Goal: Information Seeking & Learning: Find specific fact

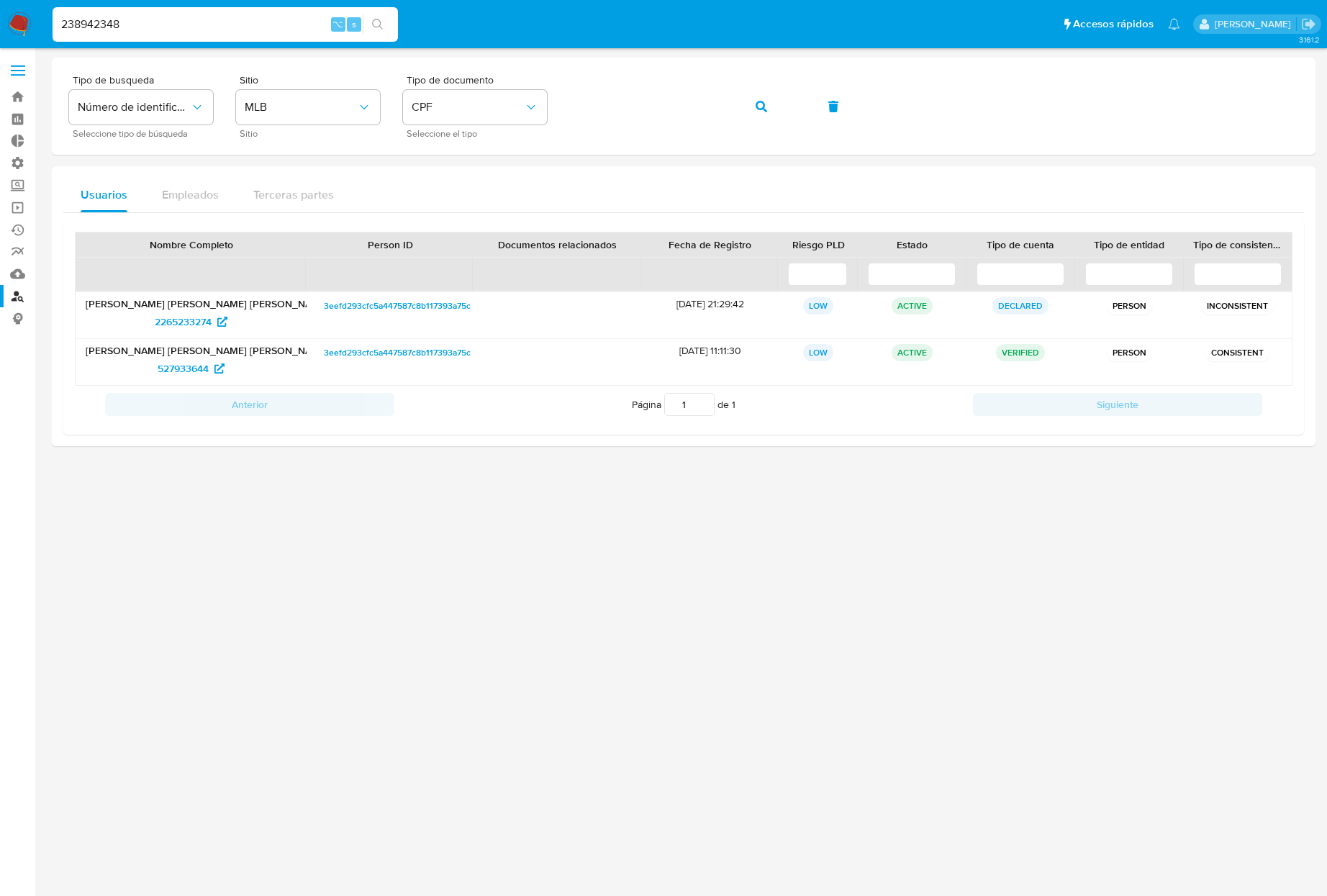
click at [213, 27] on input "238942348" at bounding box center [225, 25] width 345 height 19
type input "2074009675"
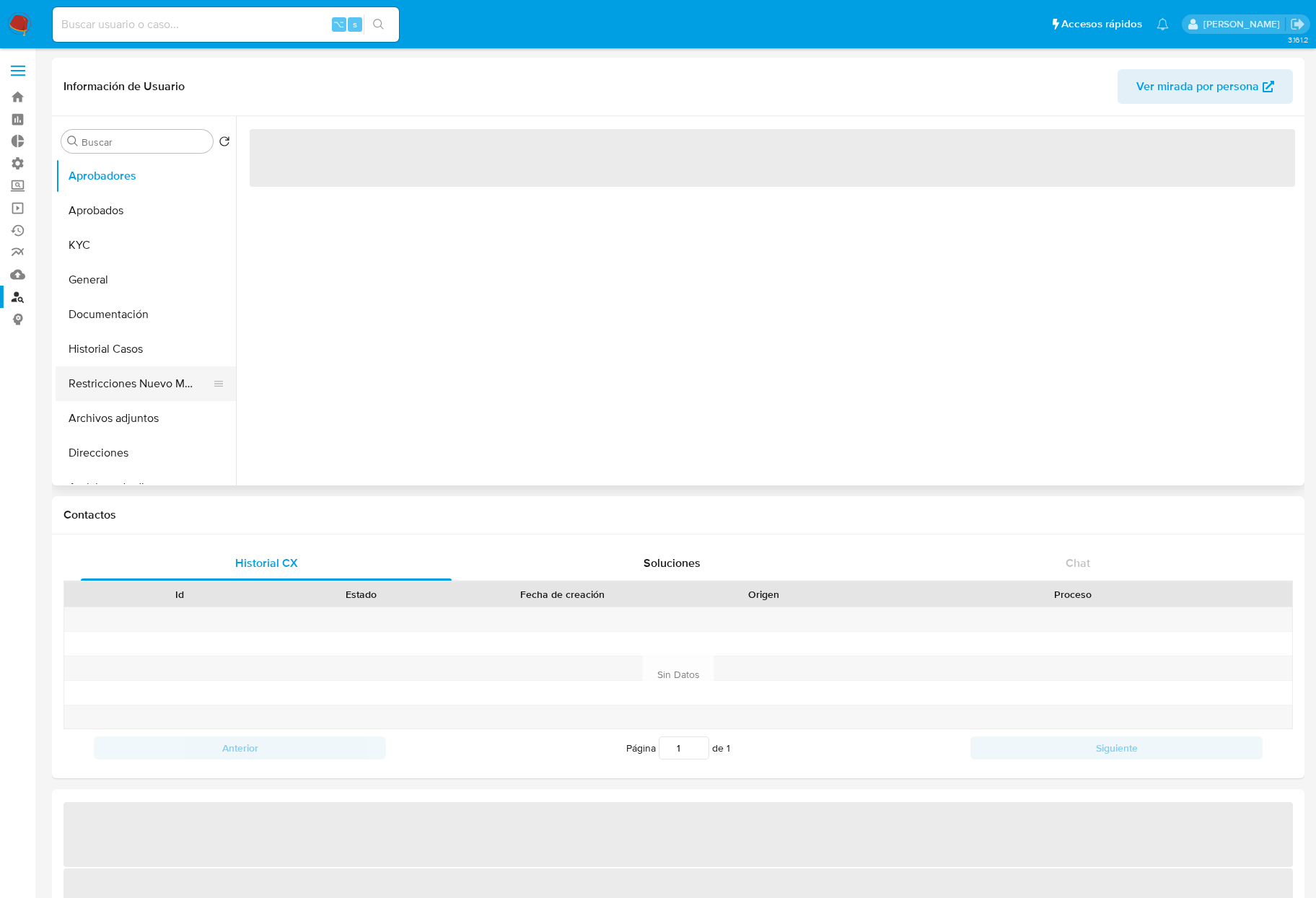
click at [105, 397] on button "Restricciones Nuevo Mundo" at bounding box center [140, 384] width 169 height 35
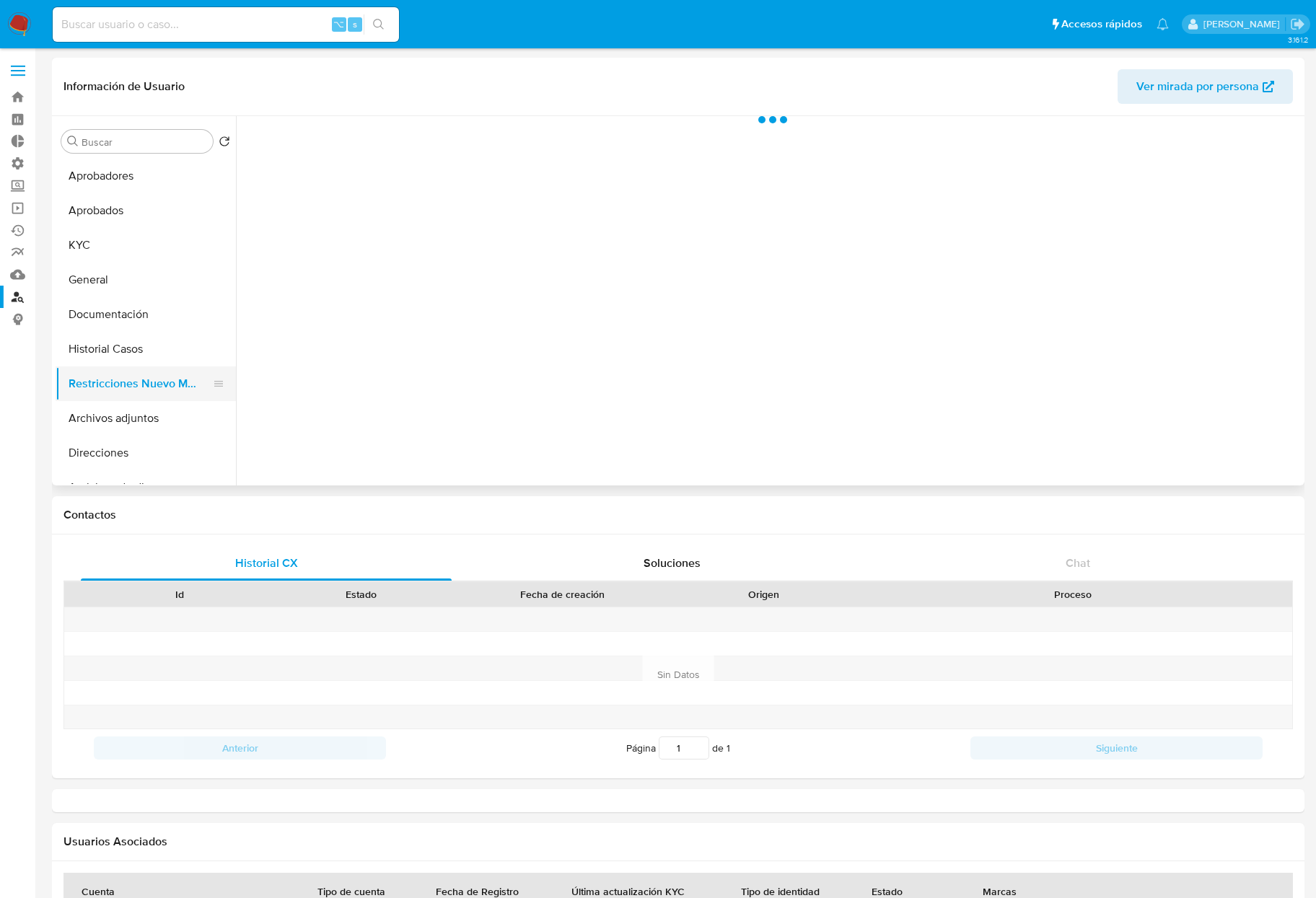
select select "10"
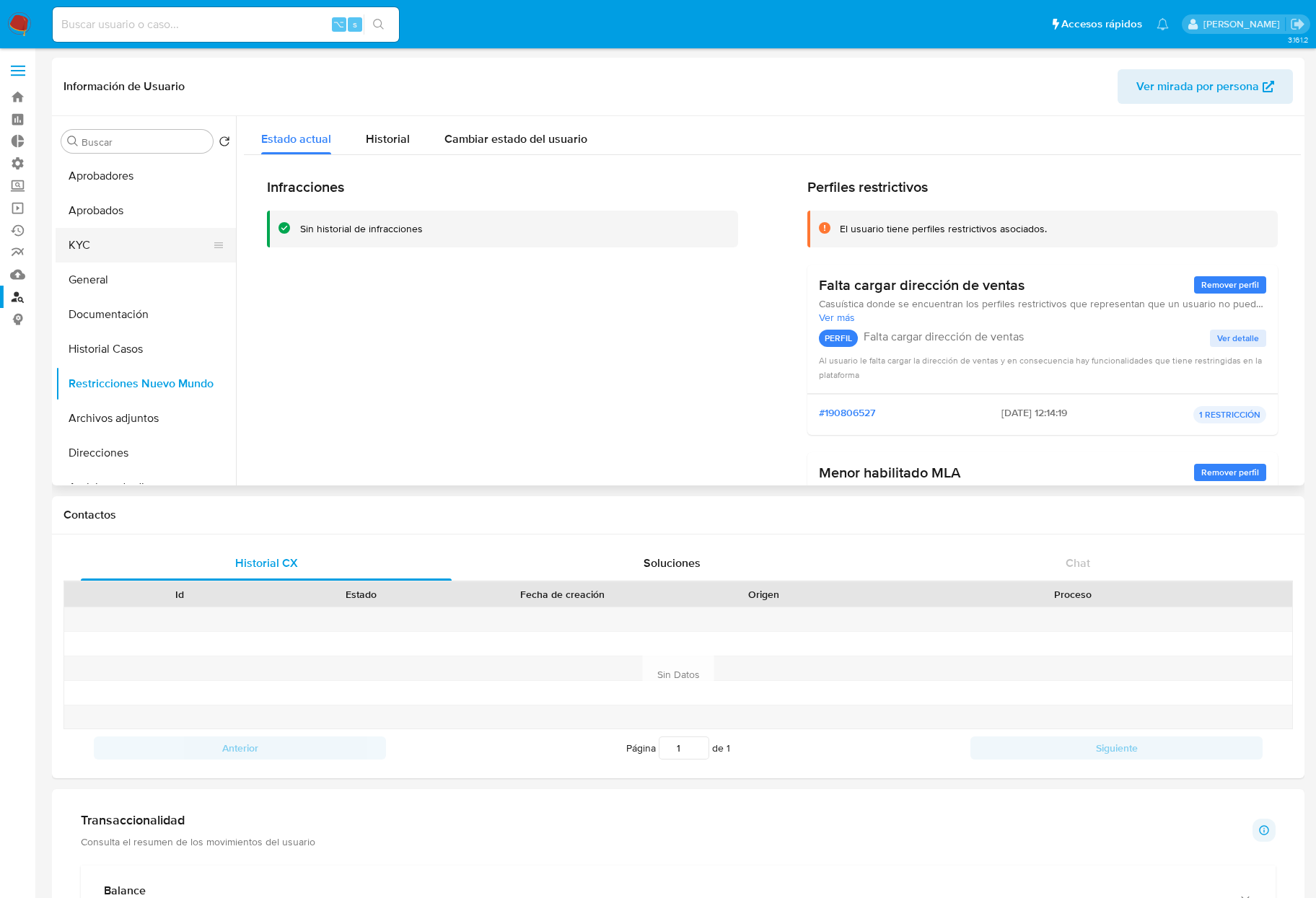
click at [107, 243] on button "KYC" at bounding box center [140, 246] width 169 height 35
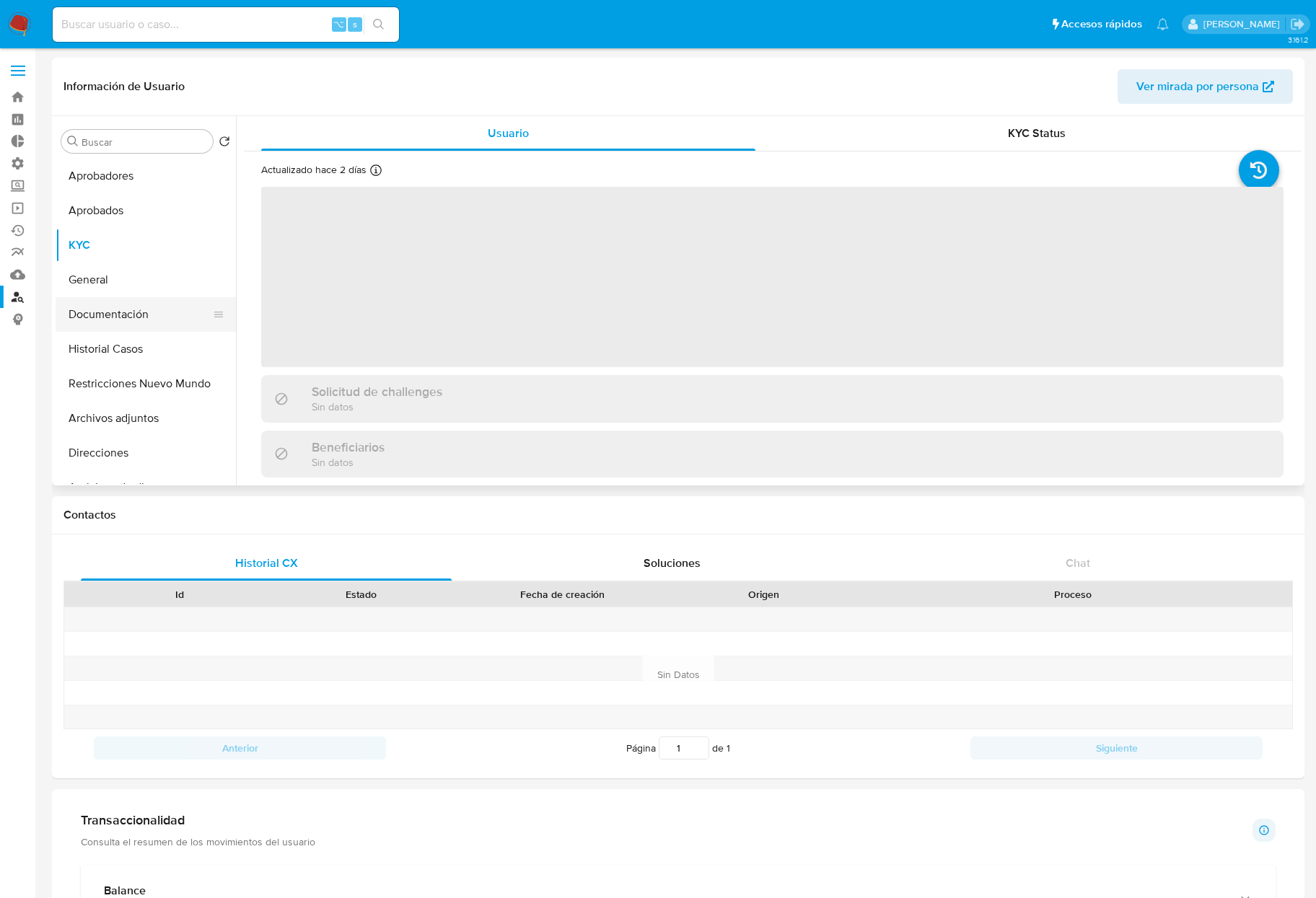
click at [104, 308] on button "Documentación" at bounding box center [140, 314] width 169 height 35
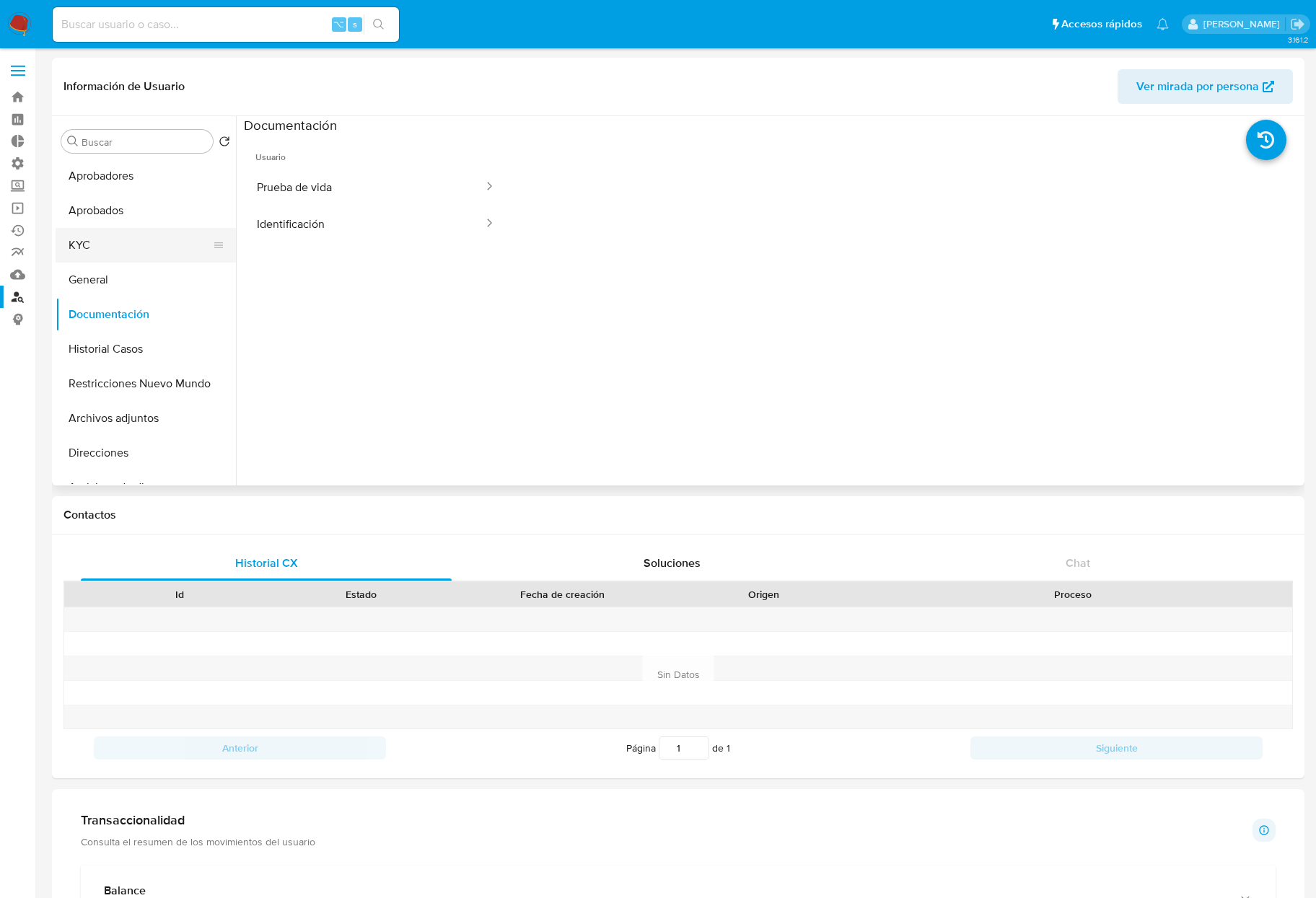
click at [132, 256] on button "KYC" at bounding box center [140, 246] width 169 height 35
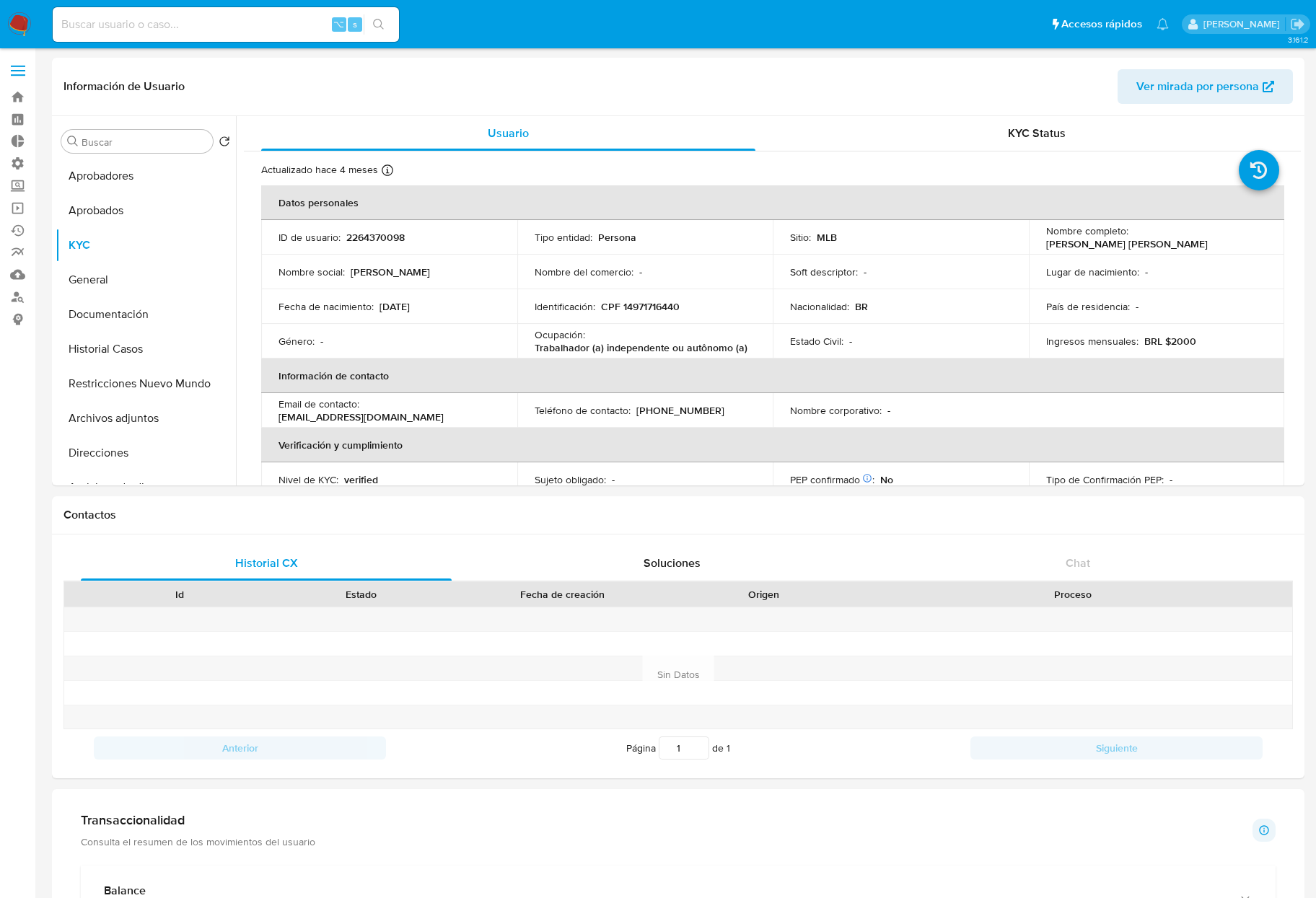
select select "10"
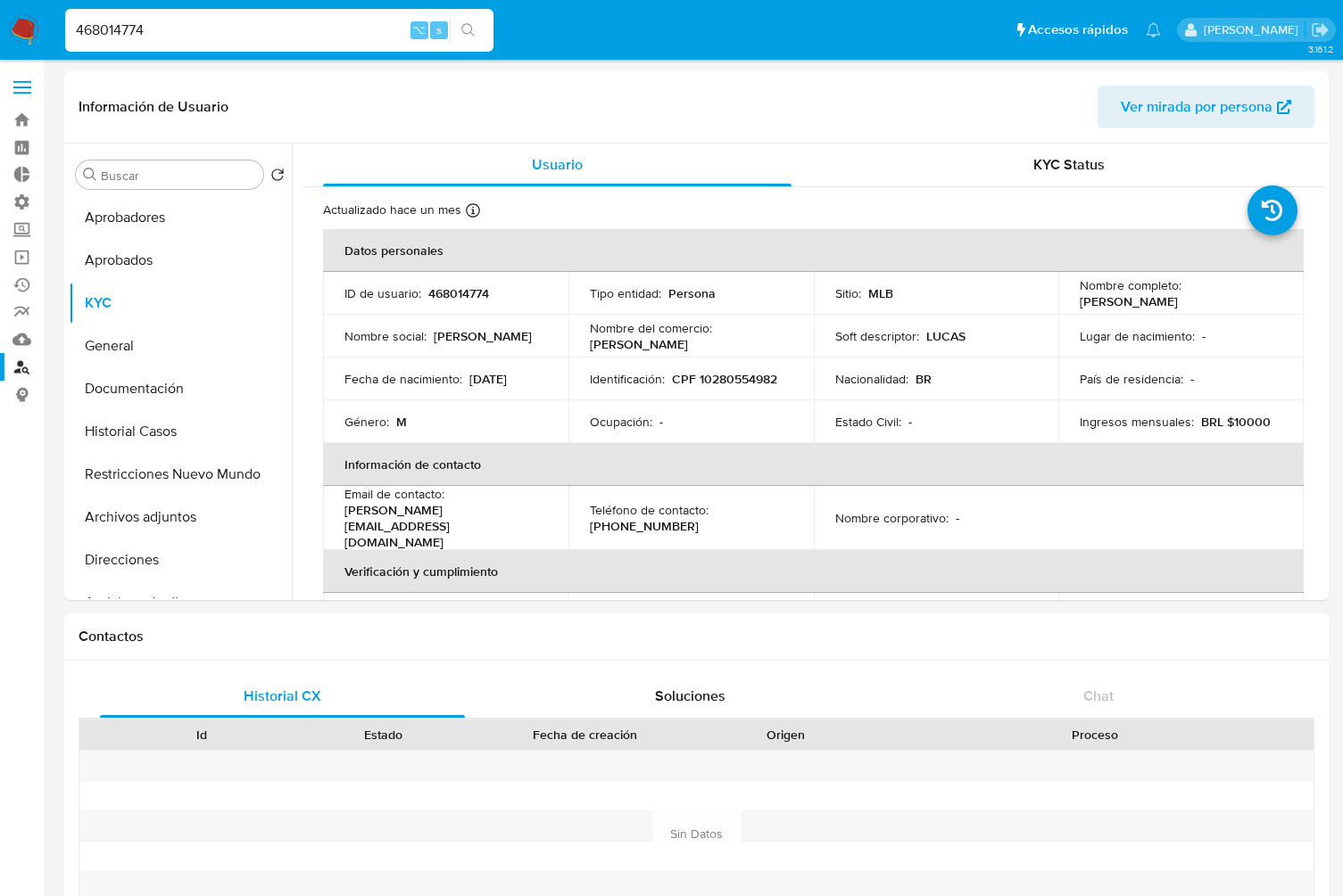
select select "10"
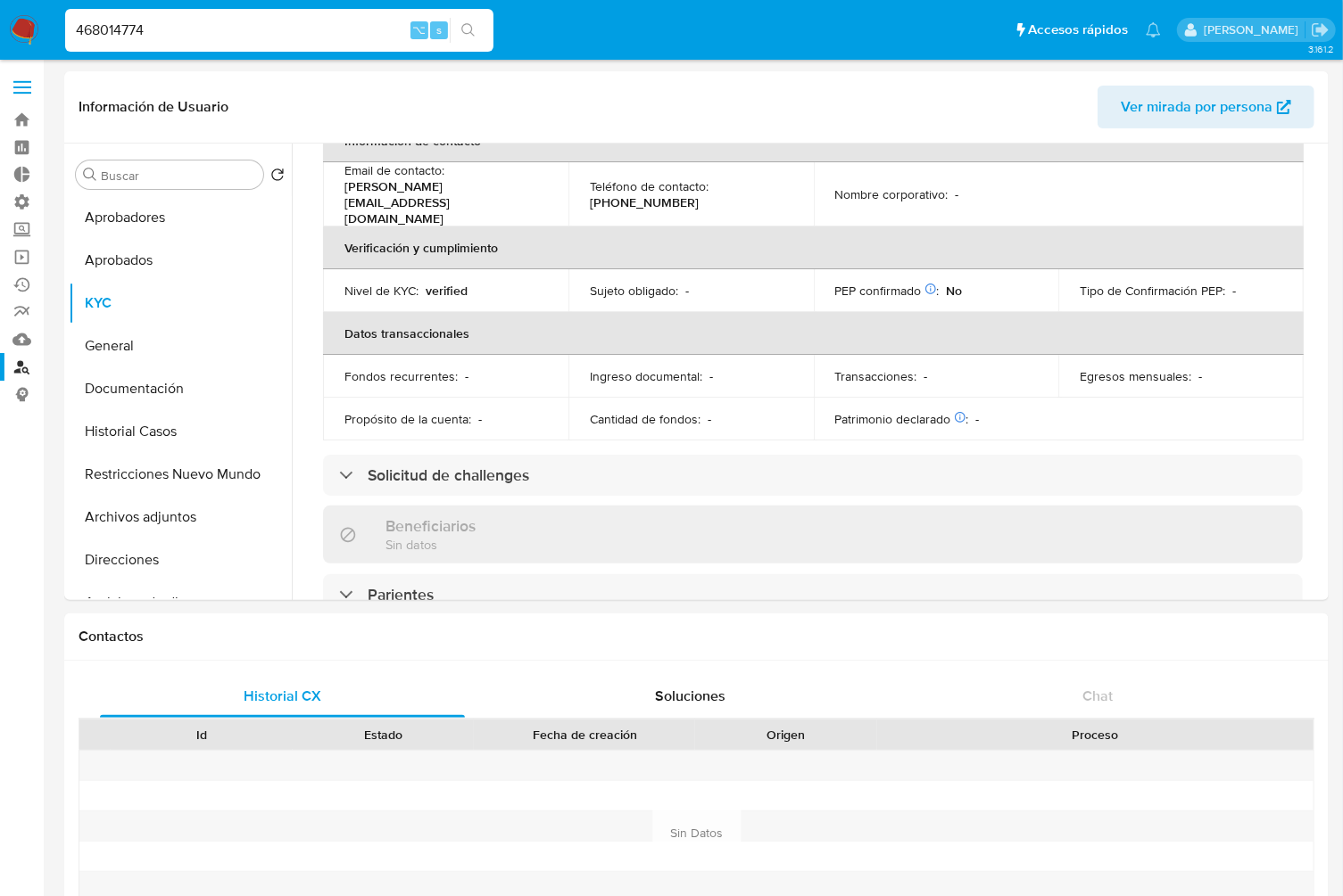
click at [9, 32] on img at bounding box center [24, 30] width 30 height 30
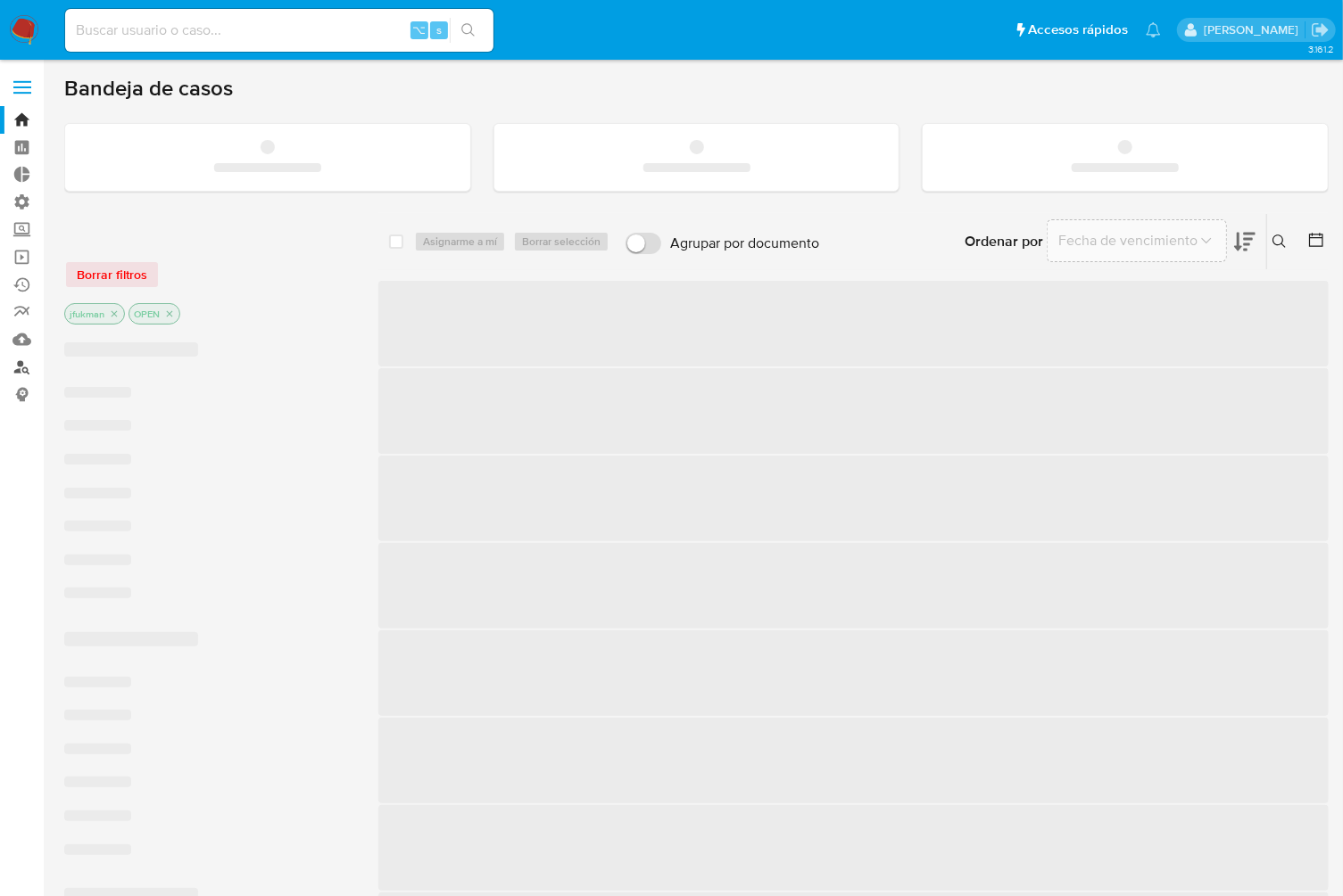
click at [19, 365] on link "Buscador de personas" at bounding box center [106, 366] width 213 height 28
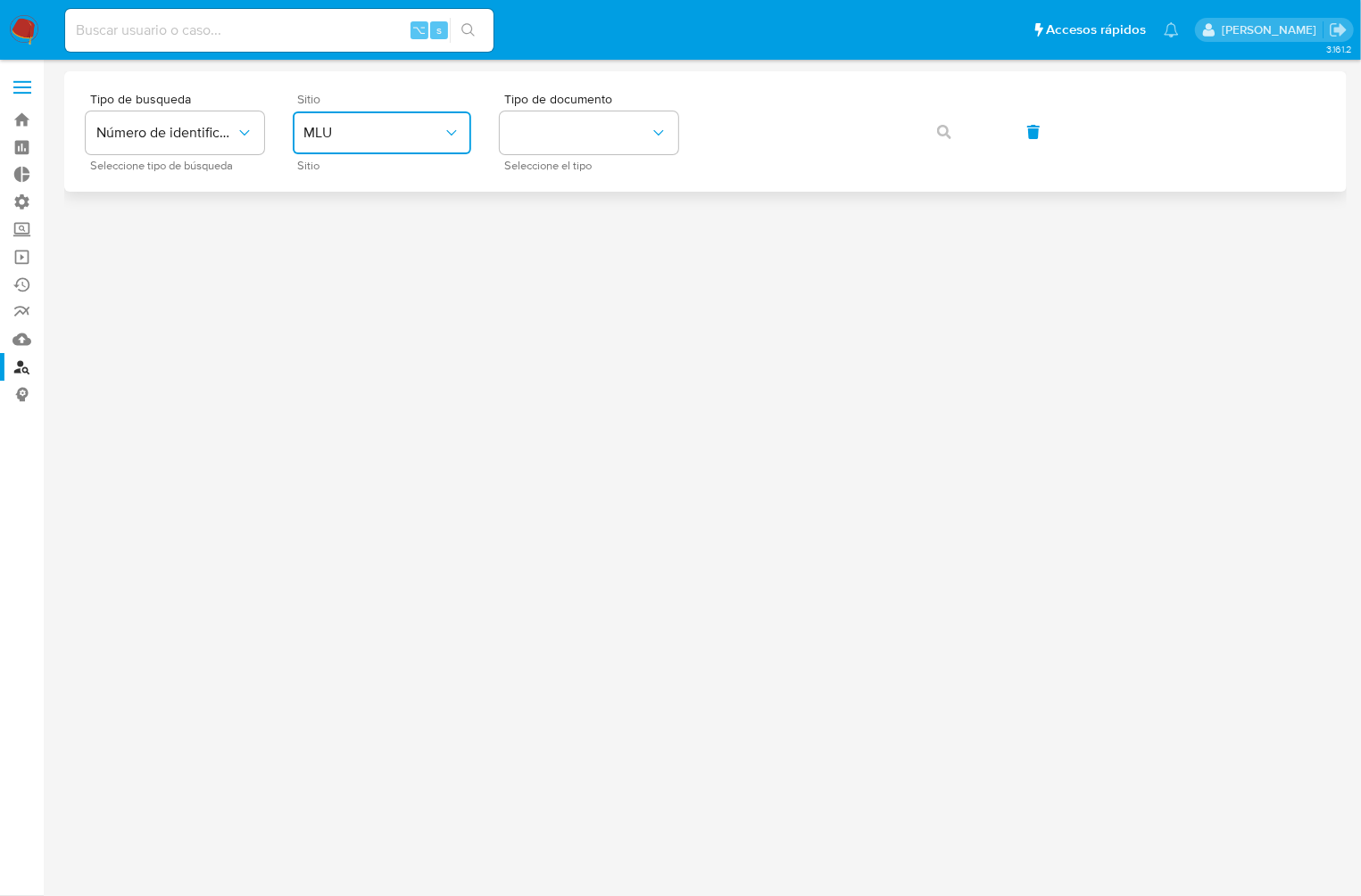
click at [393, 127] on span "MLU" at bounding box center [373, 133] width 139 height 18
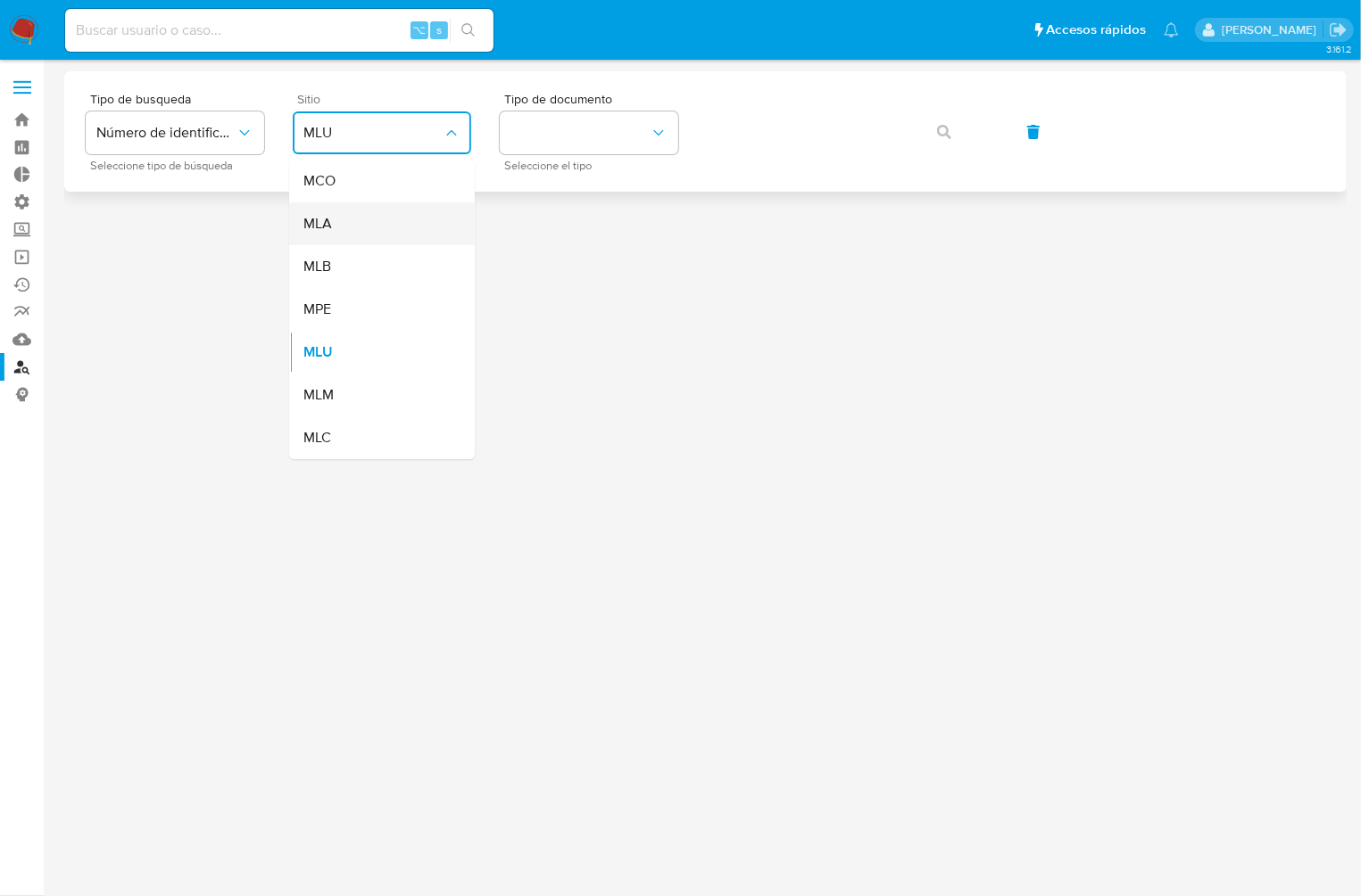
click at [341, 211] on div "MLA" at bounding box center [376, 224] width 147 height 43
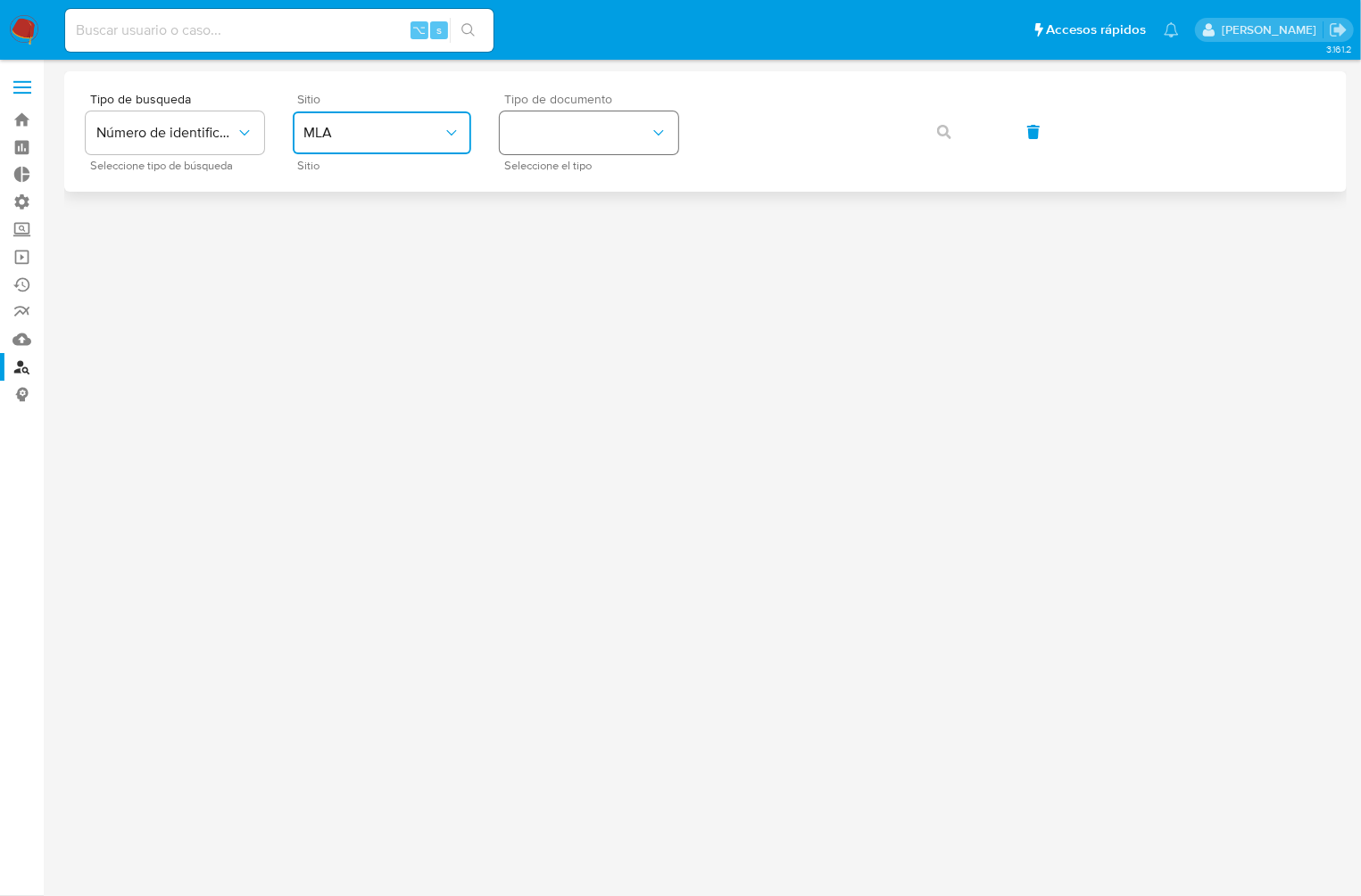
click at [551, 126] on button "identificationType" at bounding box center [589, 133] width 179 height 43
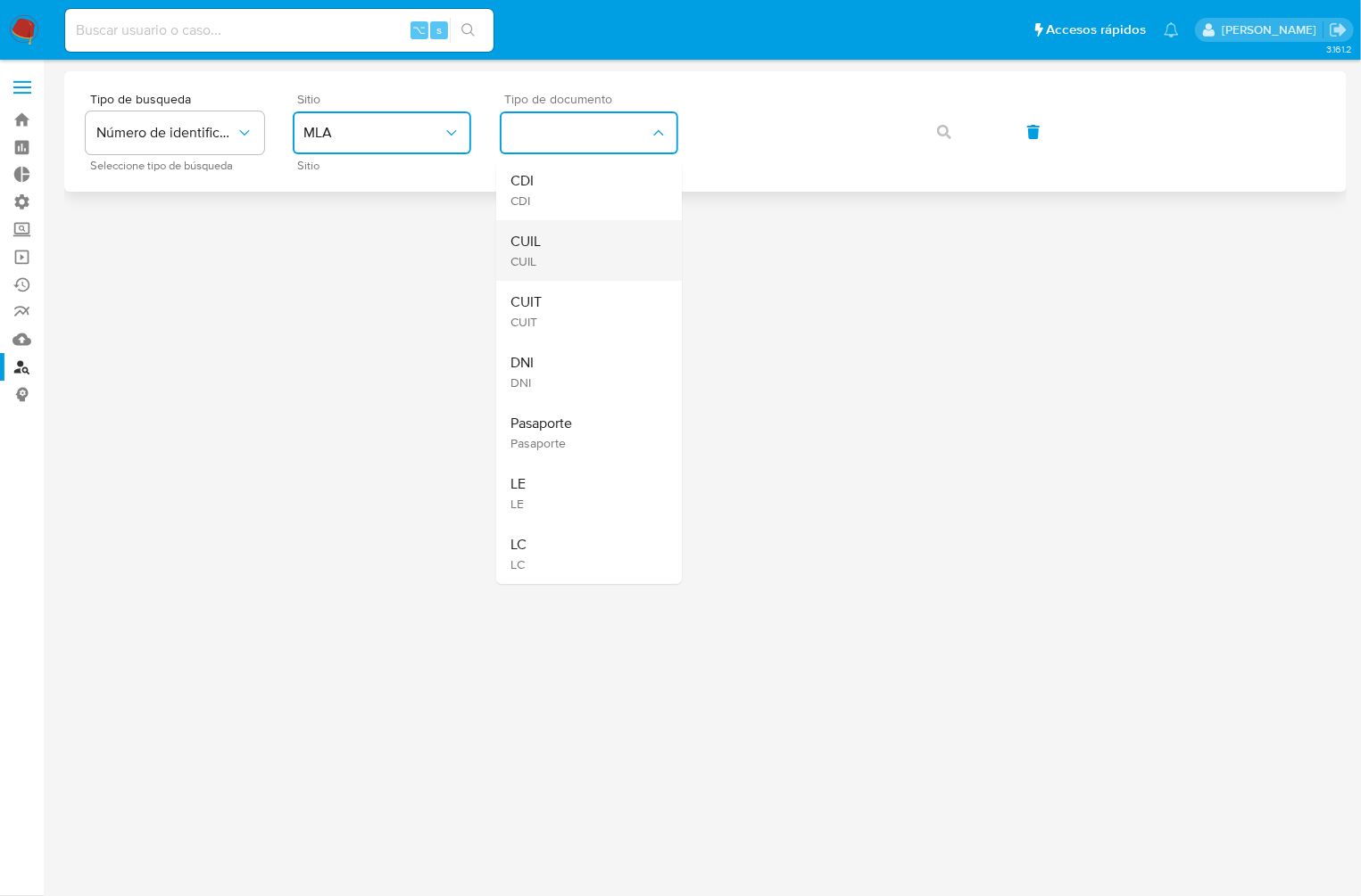
click at [539, 255] on span "CUIL" at bounding box center [525, 262] width 30 height 16
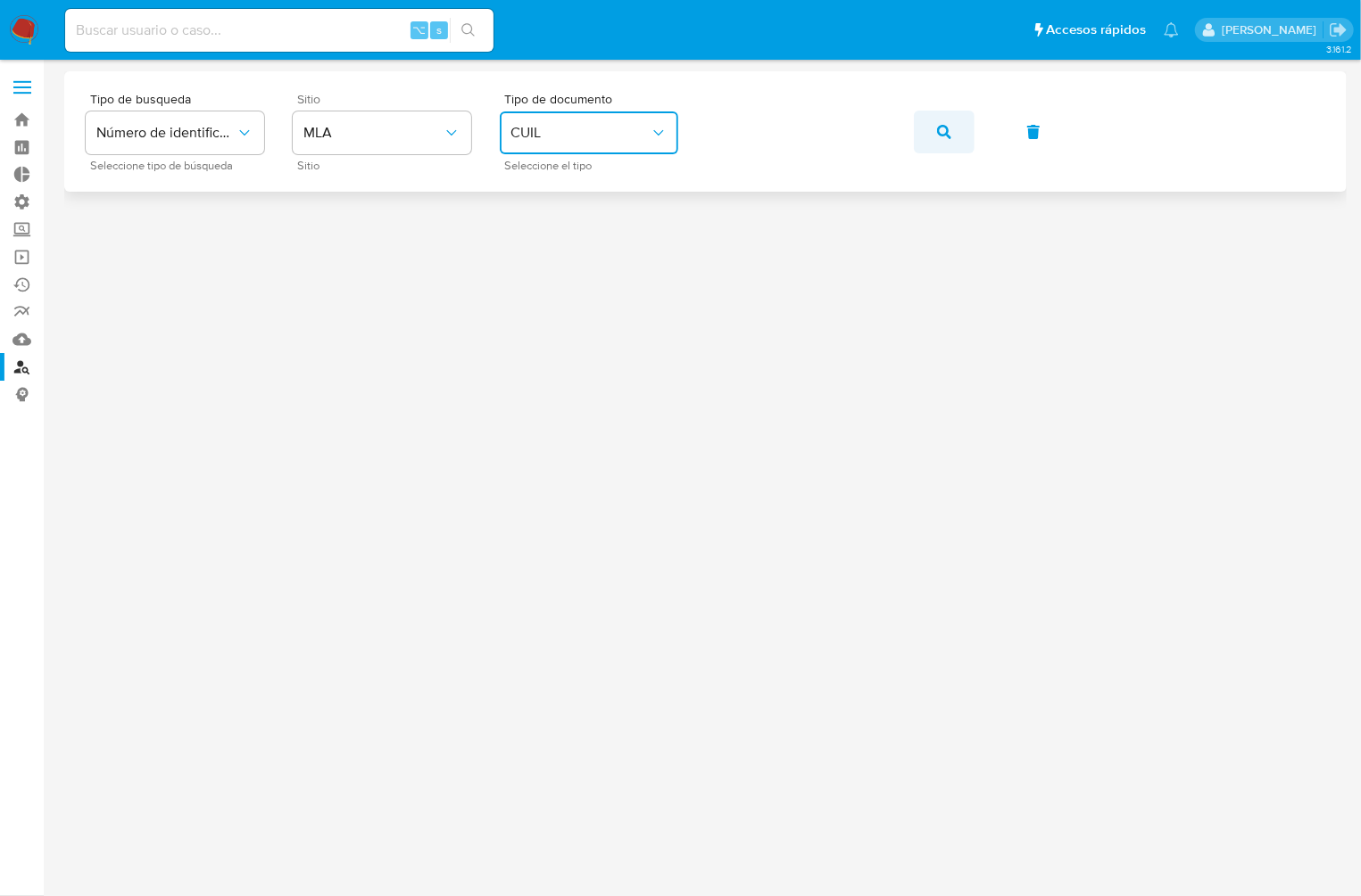
click at [933, 129] on button "button" at bounding box center [944, 132] width 61 height 43
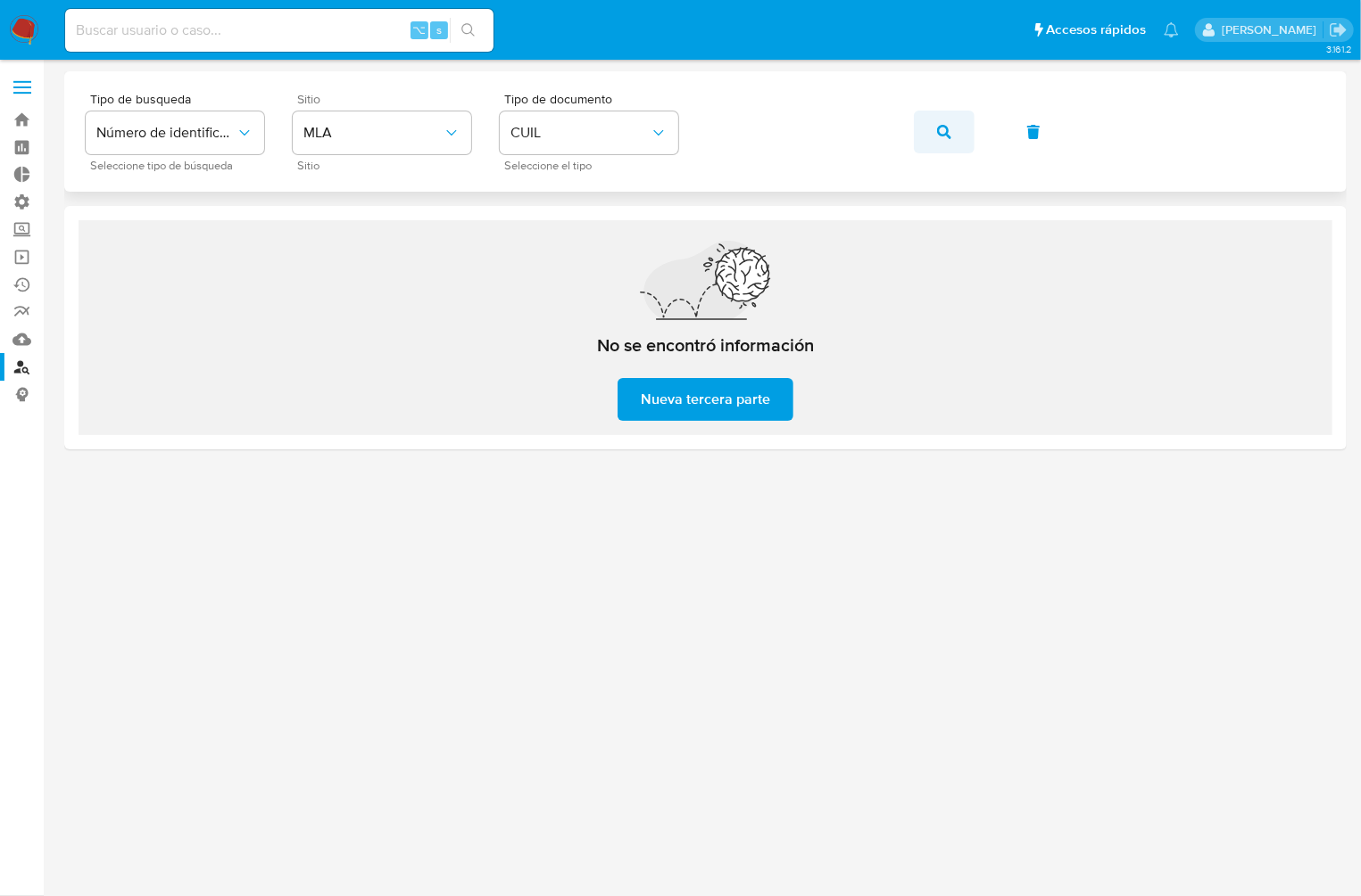
click at [934, 130] on button "button" at bounding box center [944, 132] width 61 height 43
click at [925, 136] on button "button" at bounding box center [944, 132] width 61 height 43
click at [207, 138] on span "Número de identificación" at bounding box center [166, 133] width 139 height 18
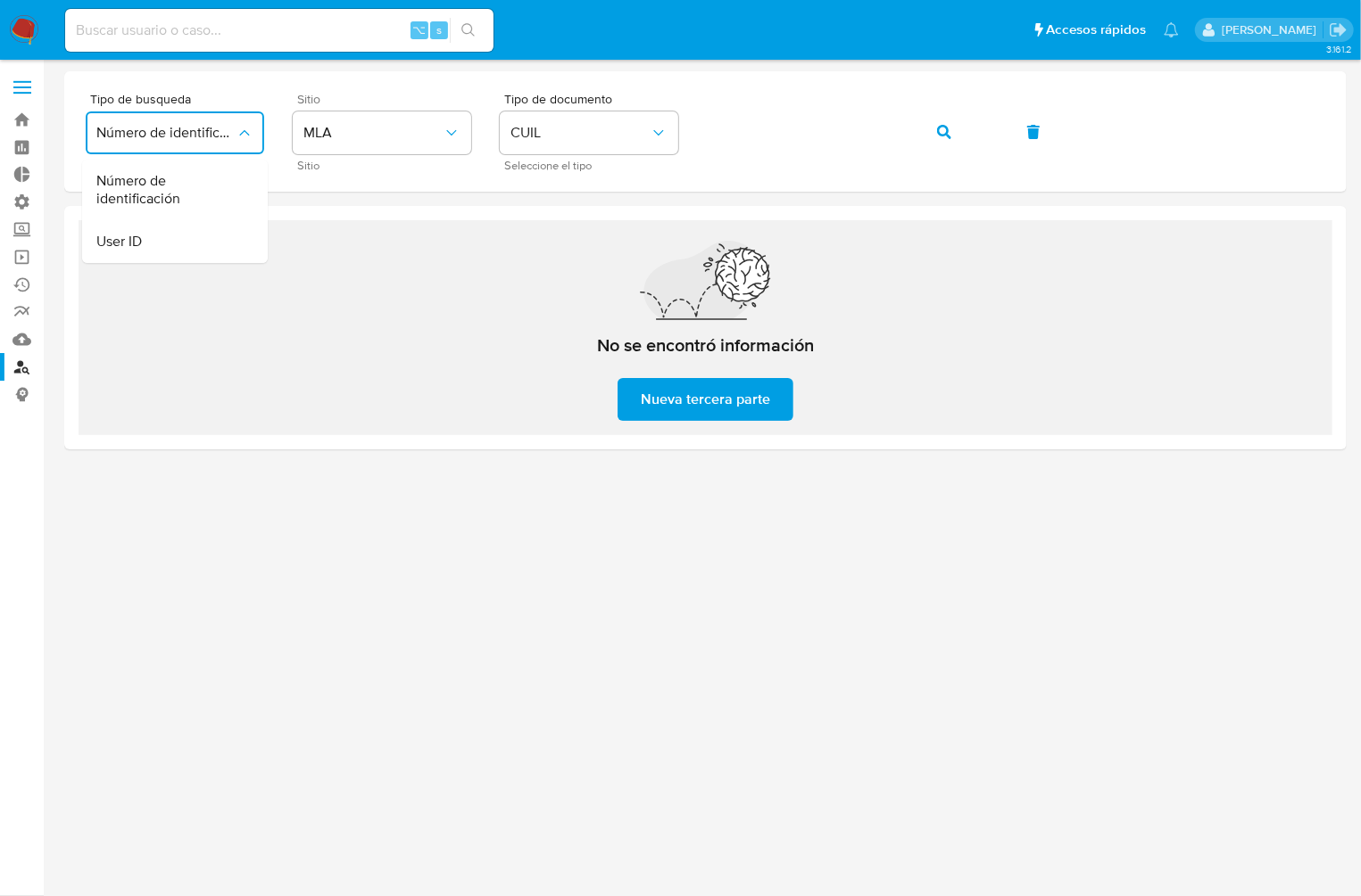
click at [329, 298] on div "No se encontró información Nueva tercera parte" at bounding box center [705, 328] width 1254 height 215
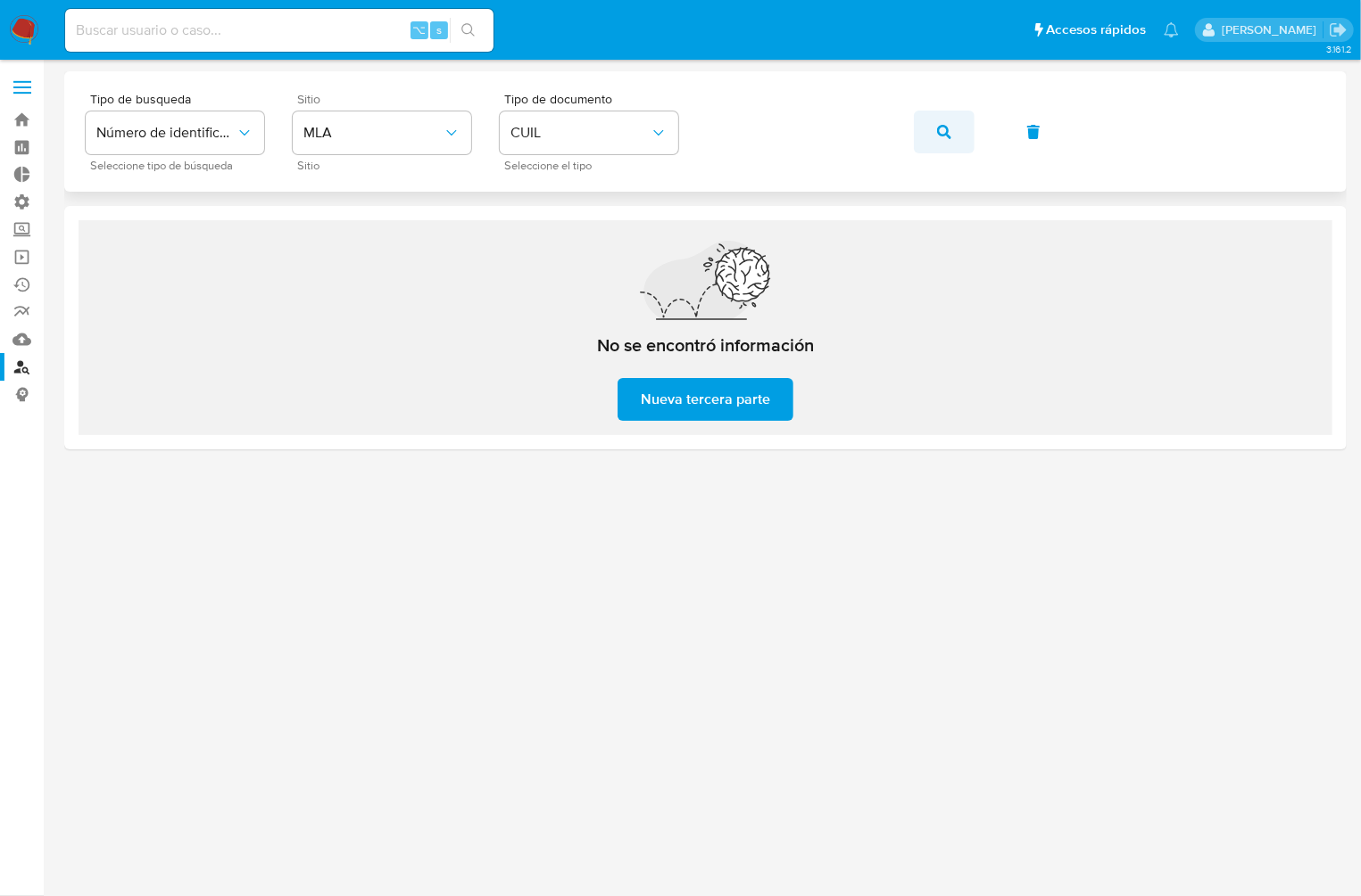
click at [947, 134] on icon "button" at bounding box center [944, 132] width 14 height 14
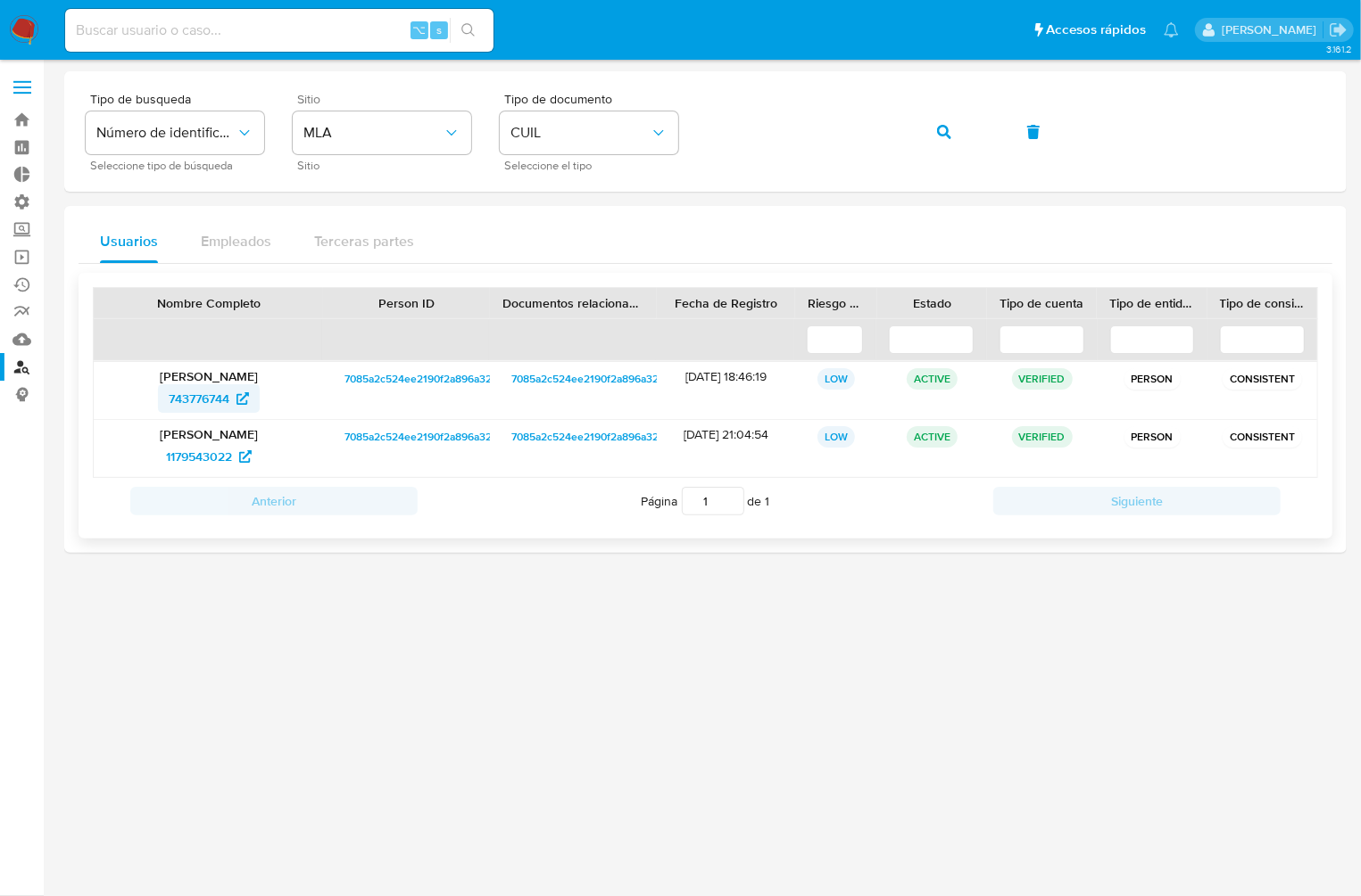
click at [201, 389] on span "743776744" at bounding box center [199, 398] width 61 height 29
click at [941, 142] on span "button" at bounding box center [944, 132] width 14 height 39
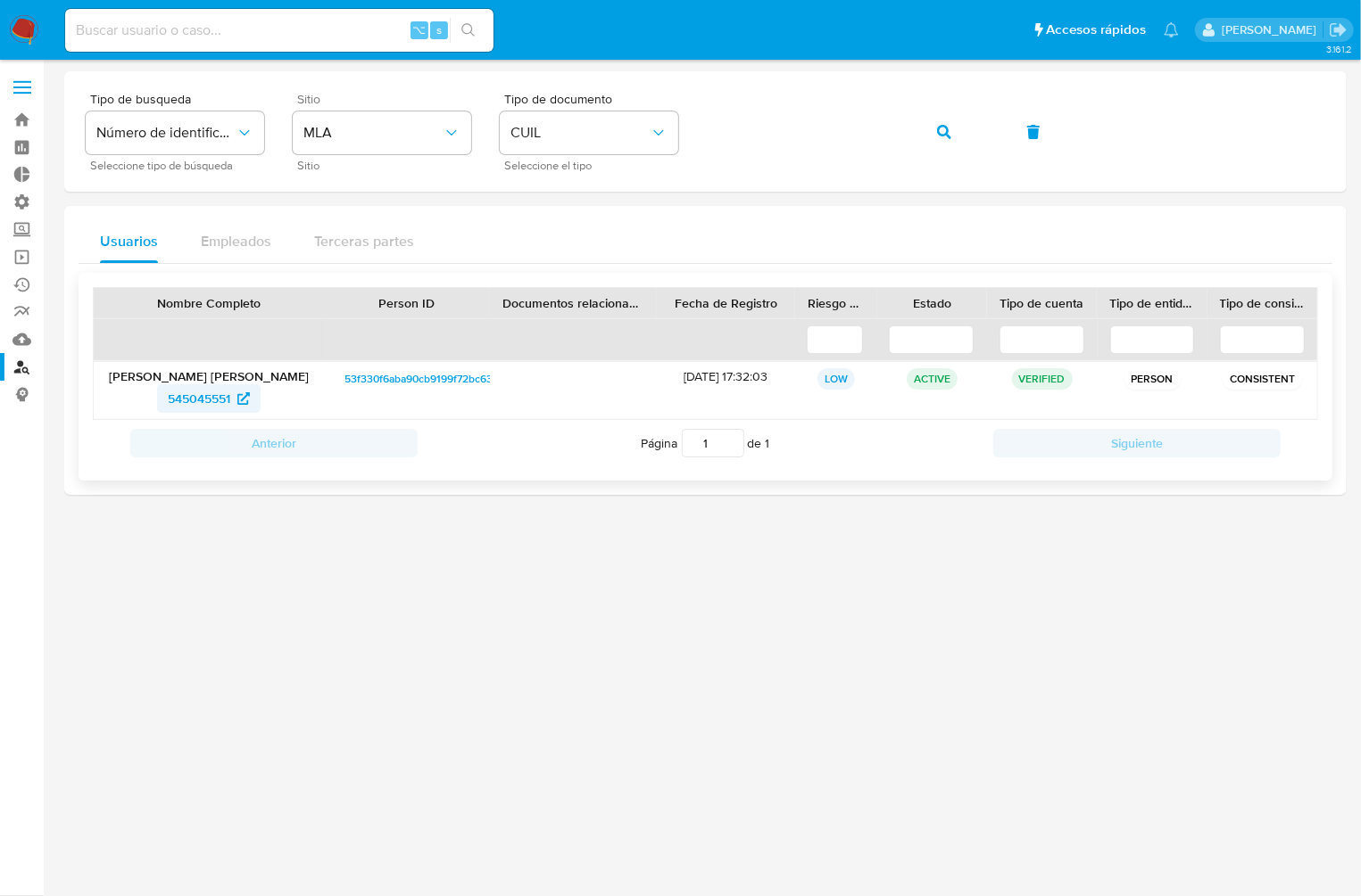
click at [205, 390] on span "545045551" at bounding box center [199, 398] width 63 height 29
click at [971, 139] on button "button" at bounding box center [944, 132] width 61 height 43
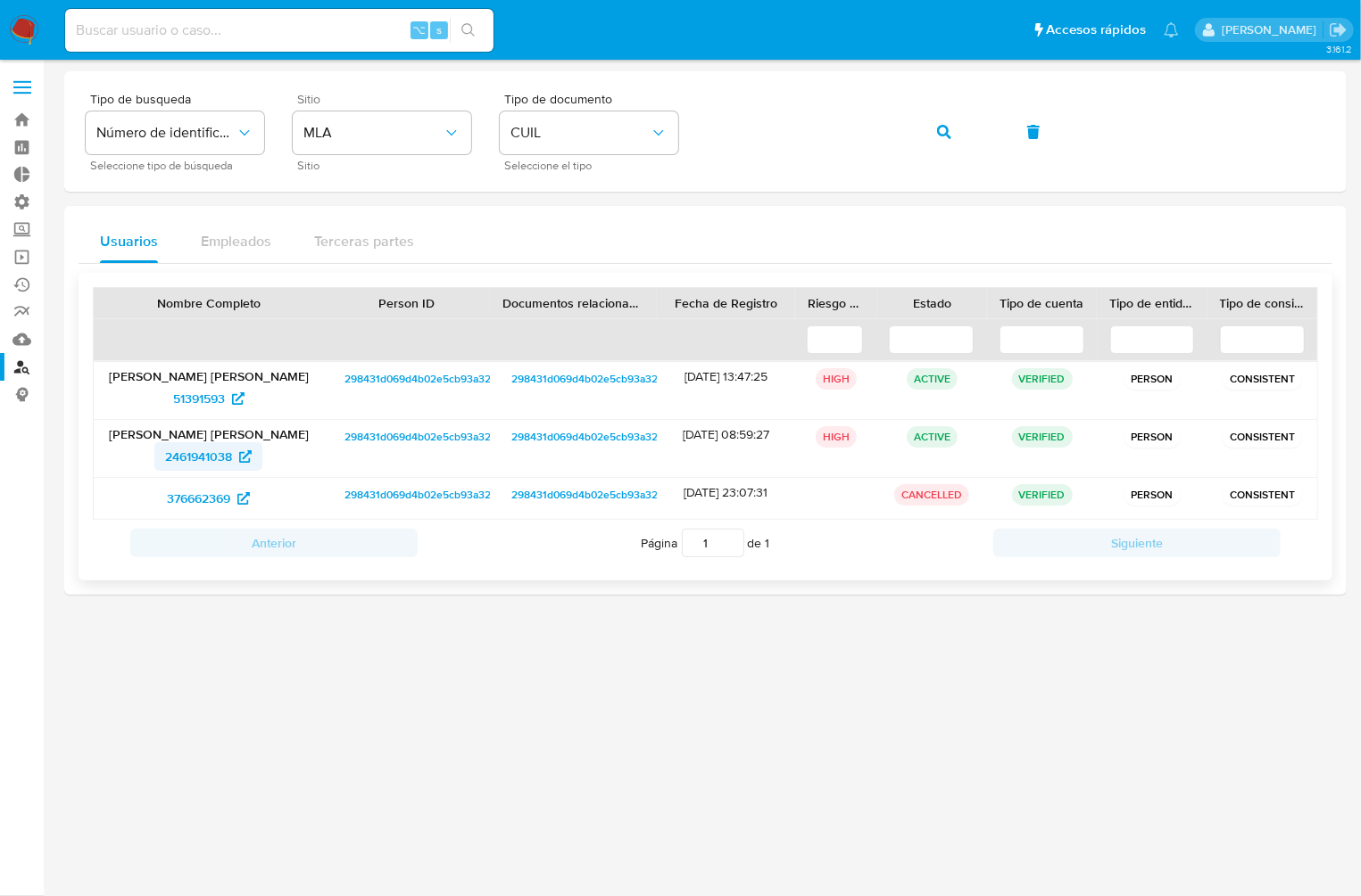
click at [205, 443] on span "2461941038" at bounding box center [198, 456] width 67 height 29
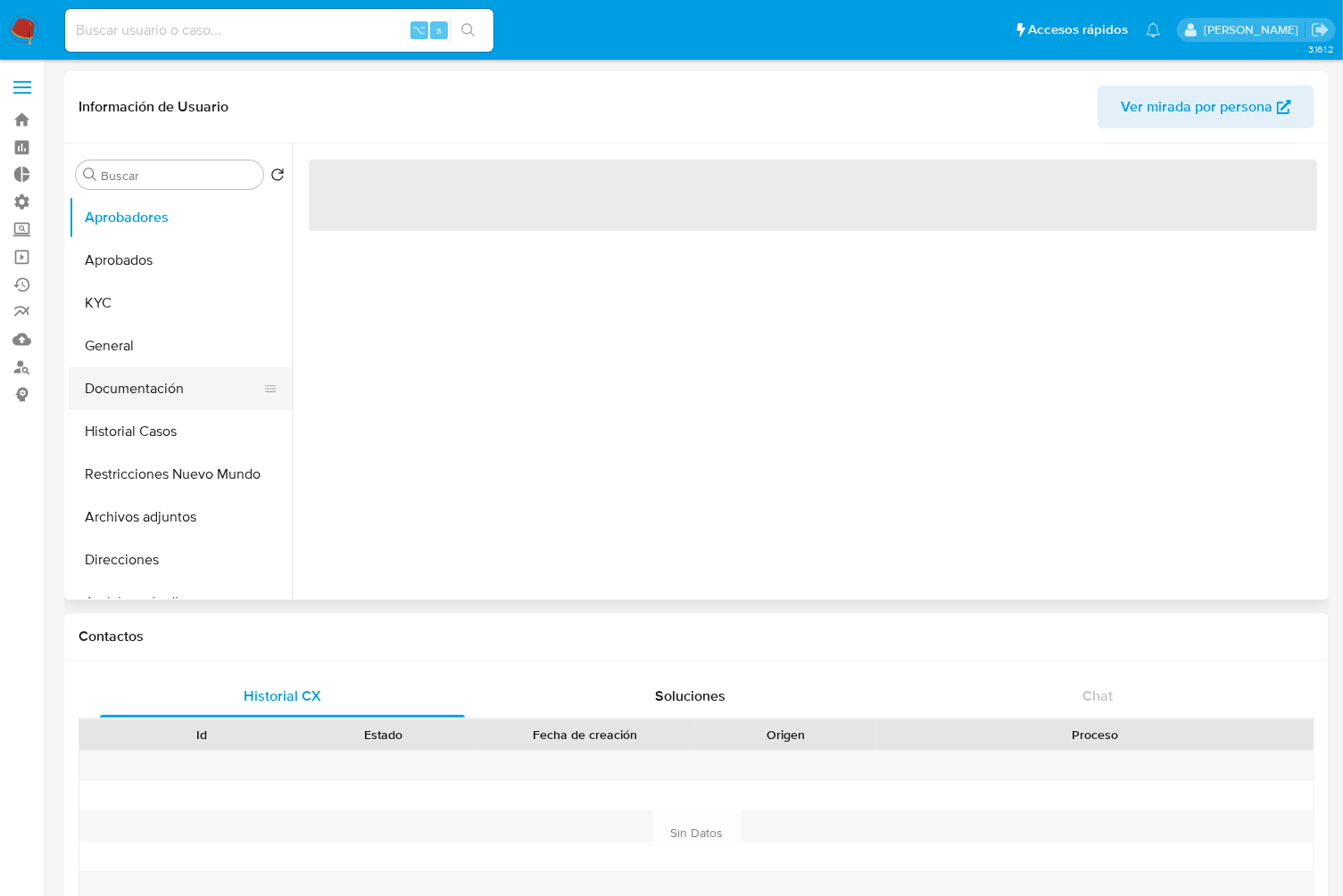
select select "10"
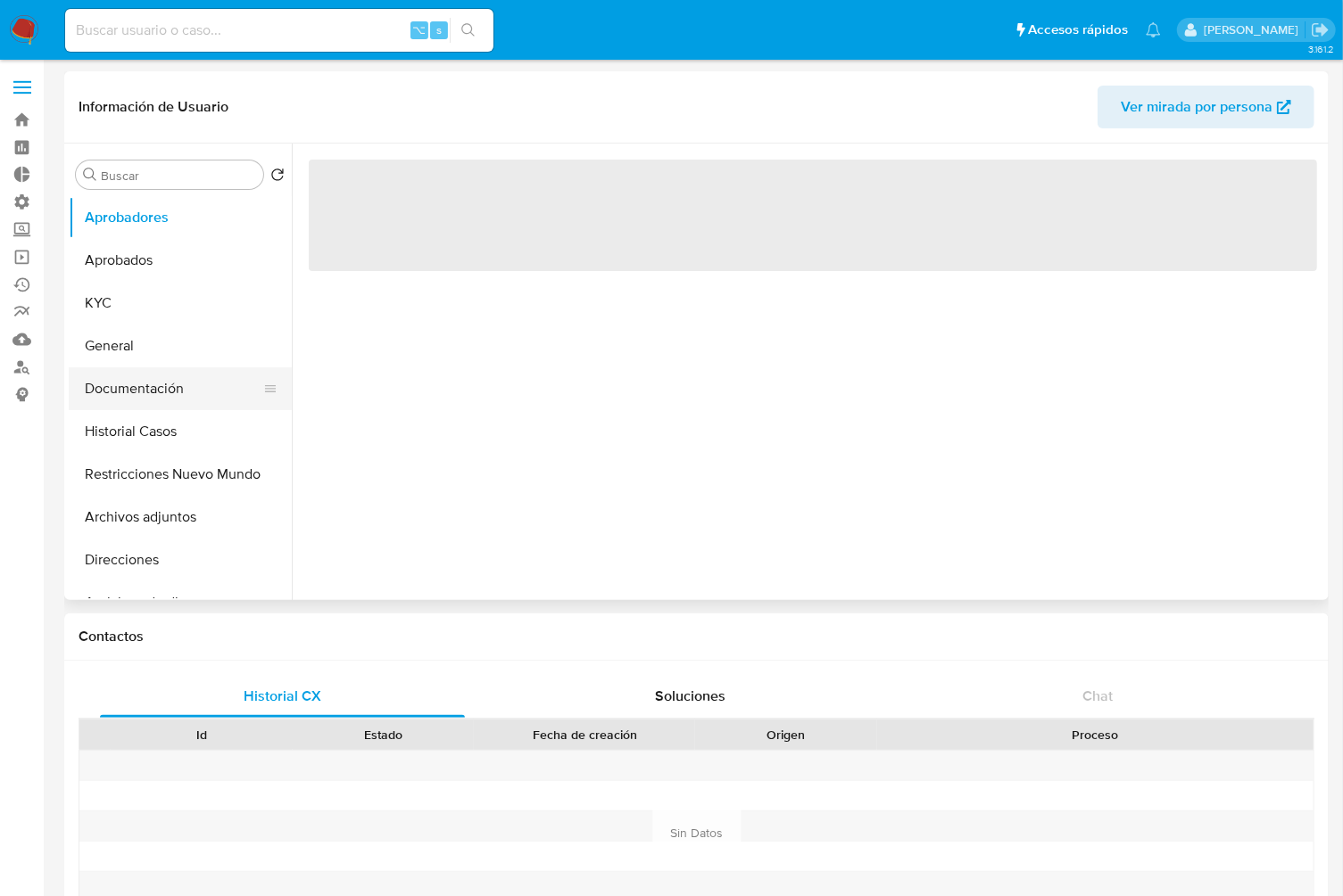
click at [170, 396] on button "Documentación" at bounding box center [173, 389] width 209 height 43
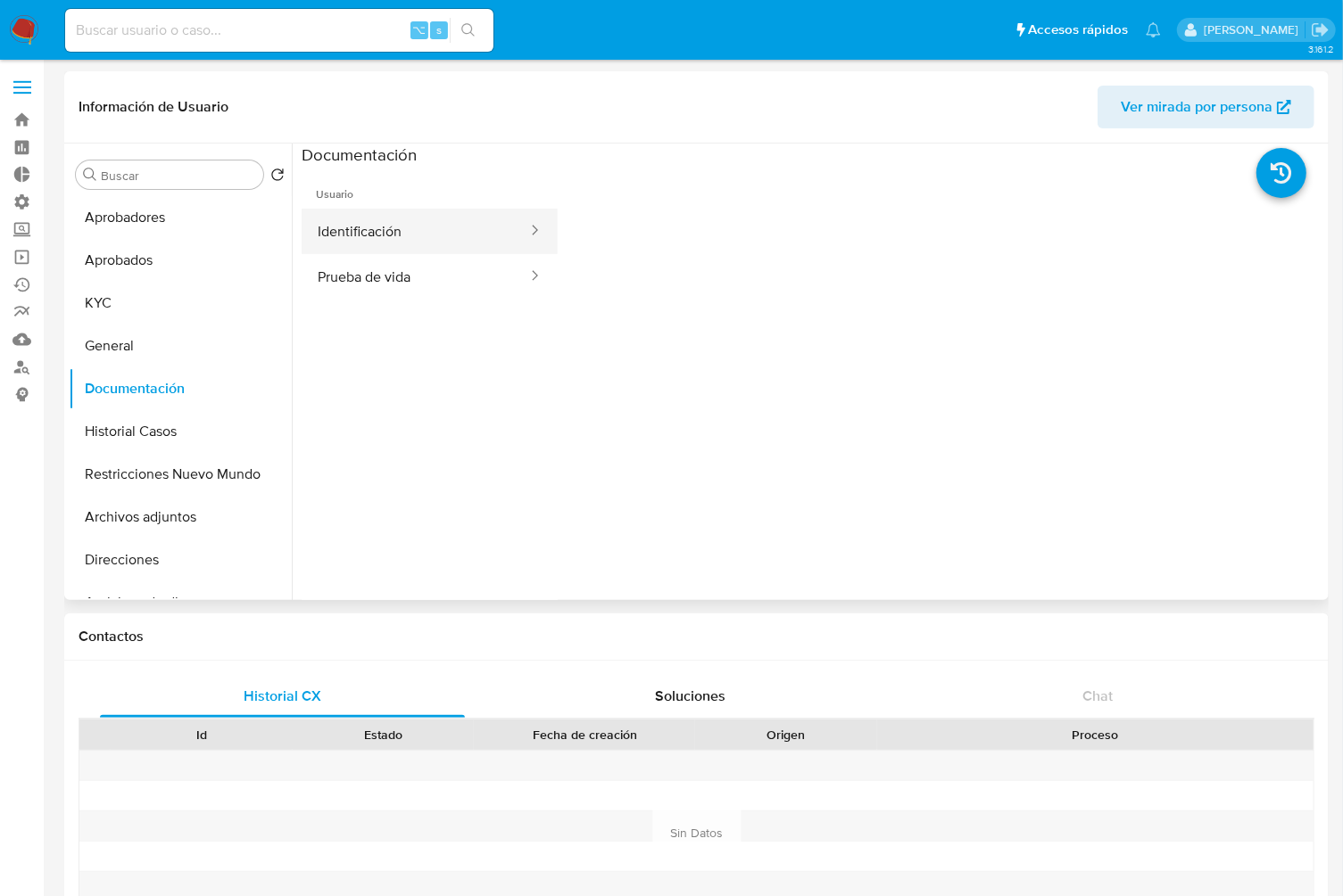
click at [419, 213] on button "Identificación" at bounding box center [415, 231] width 228 height 46
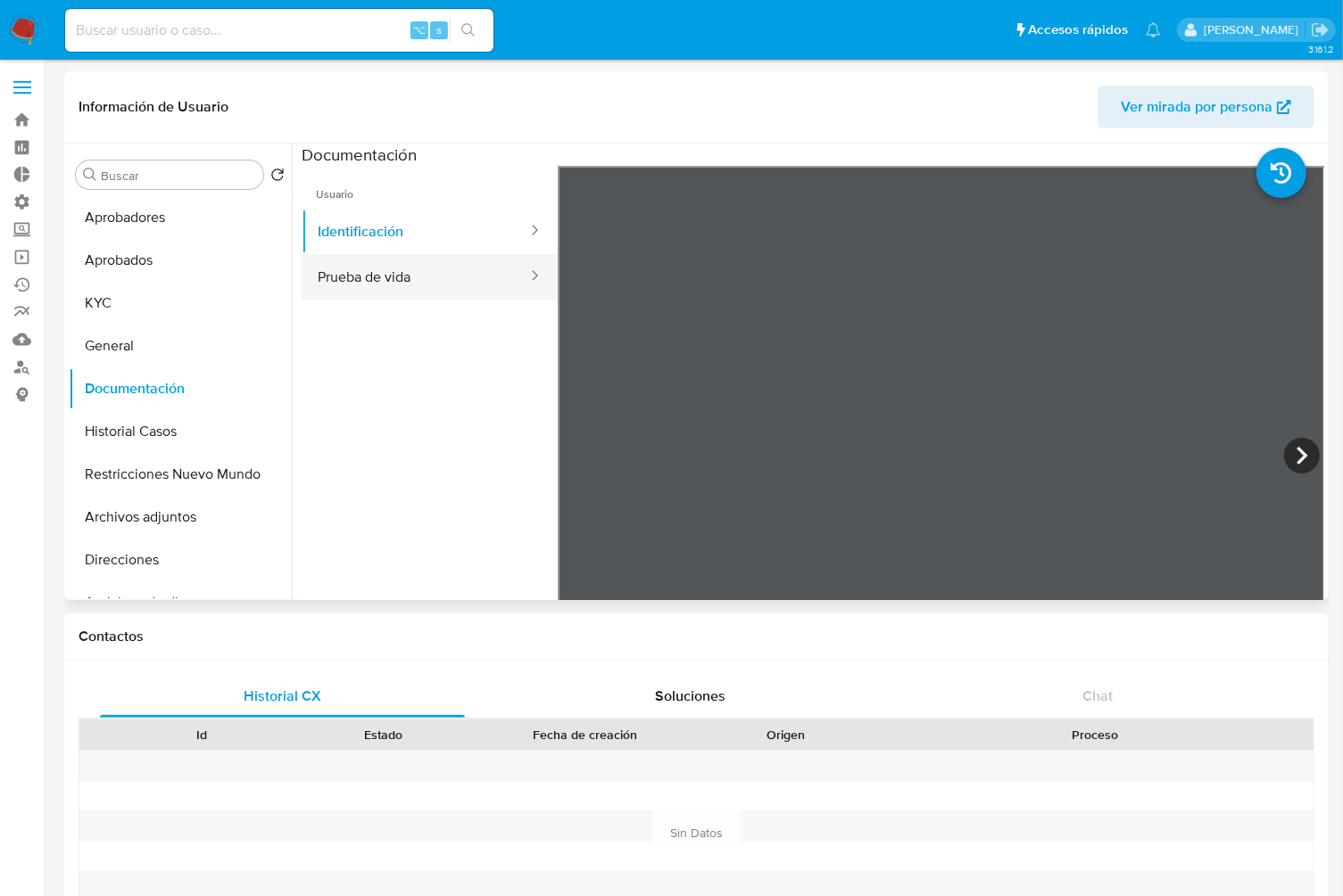
click at [422, 257] on button "Prueba de vida" at bounding box center [415, 277] width 228 height 46
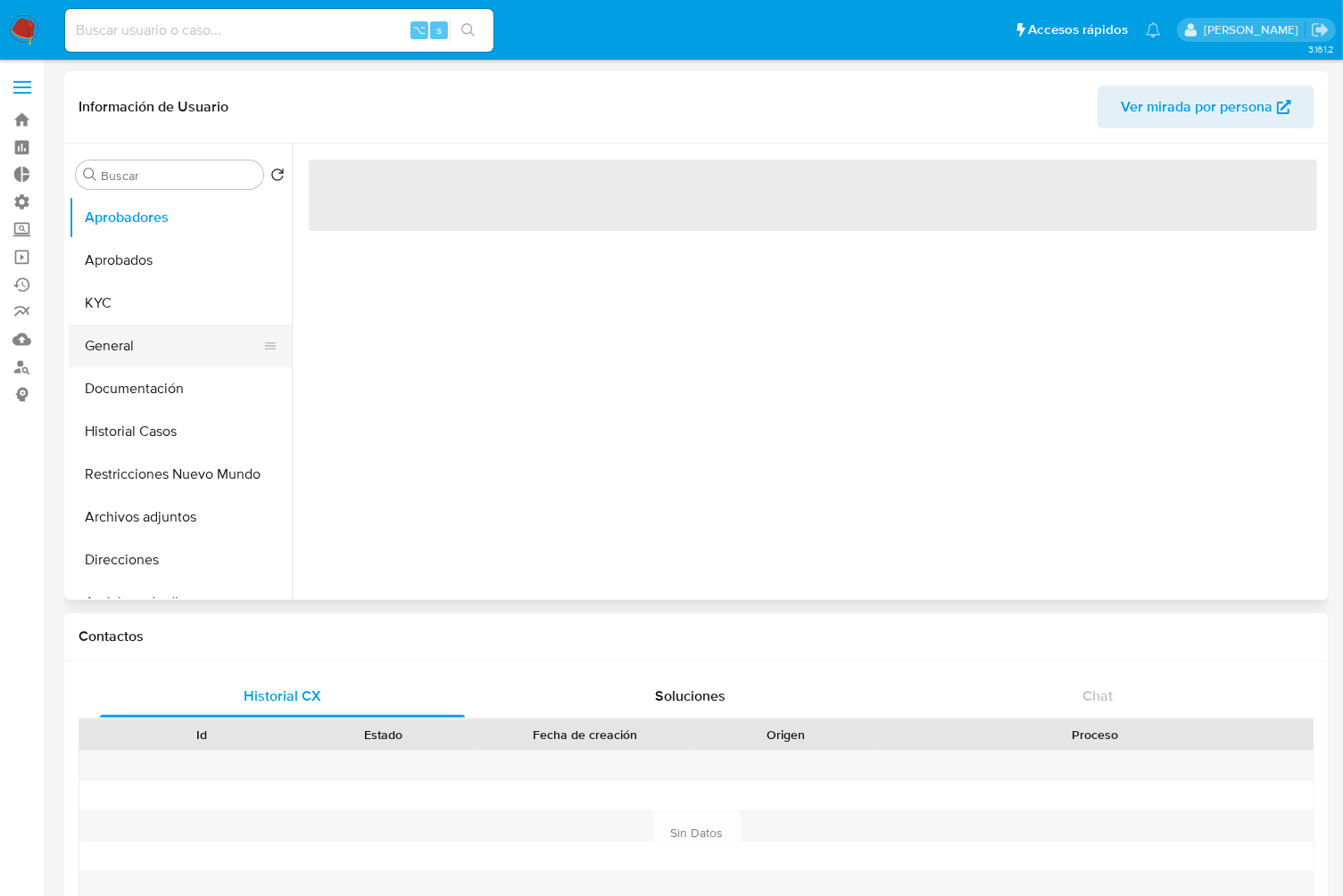
click at [133, 351] on button "General" at bounding box center [173, 346] width 209 height 43
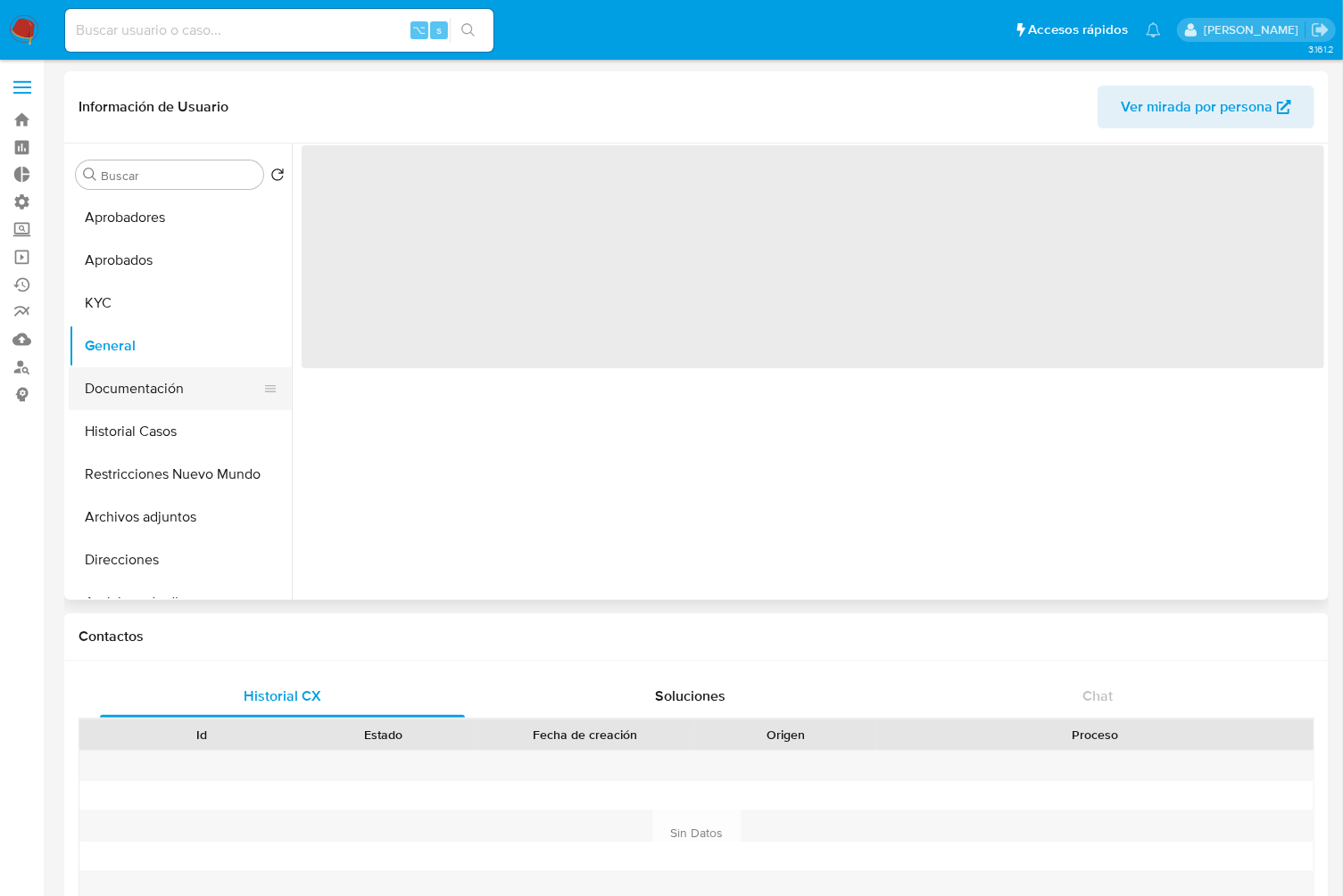
click at [149, 392] on button "Documentación" at bounding box center [173, 389] width 209 height 43
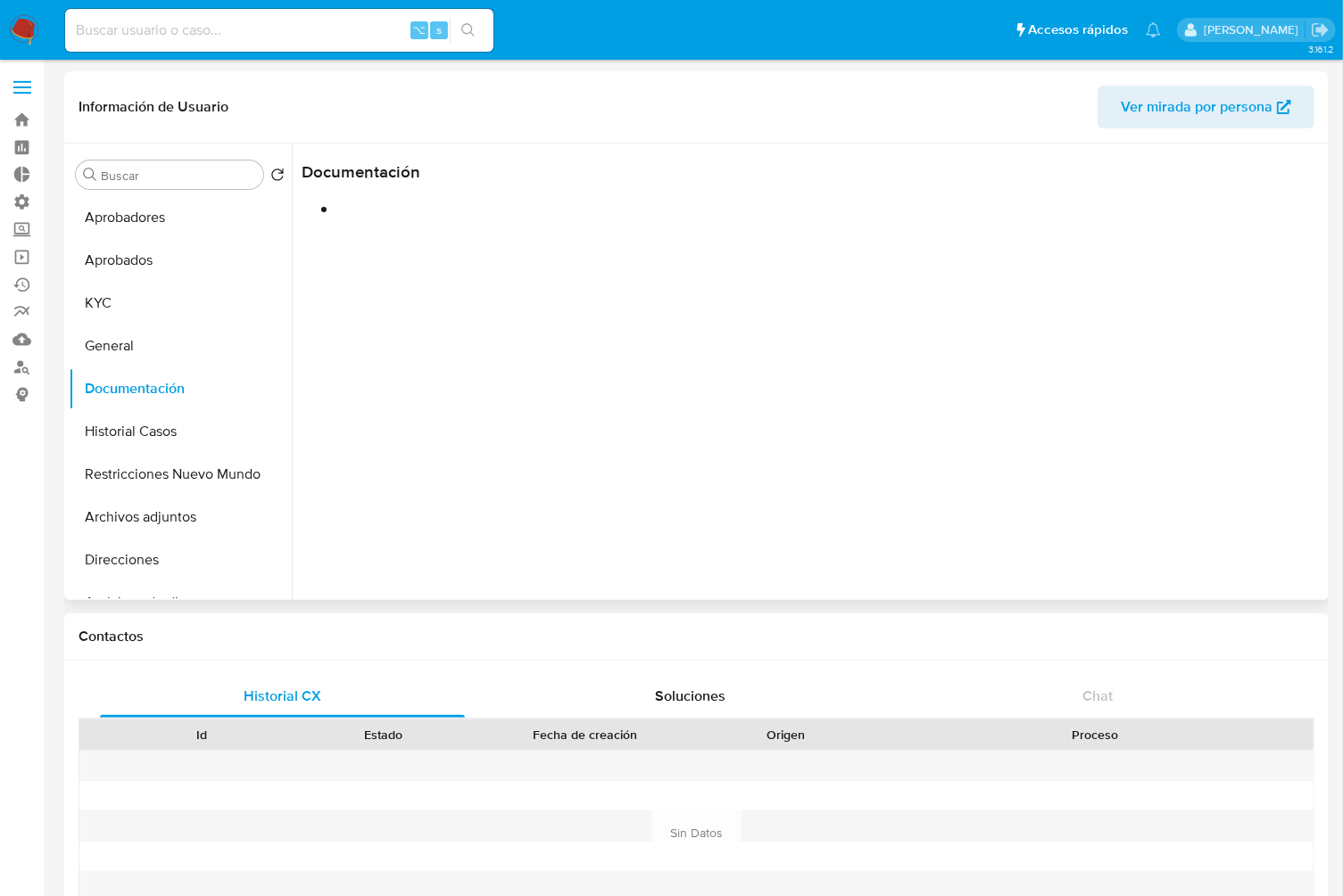
select select "10"
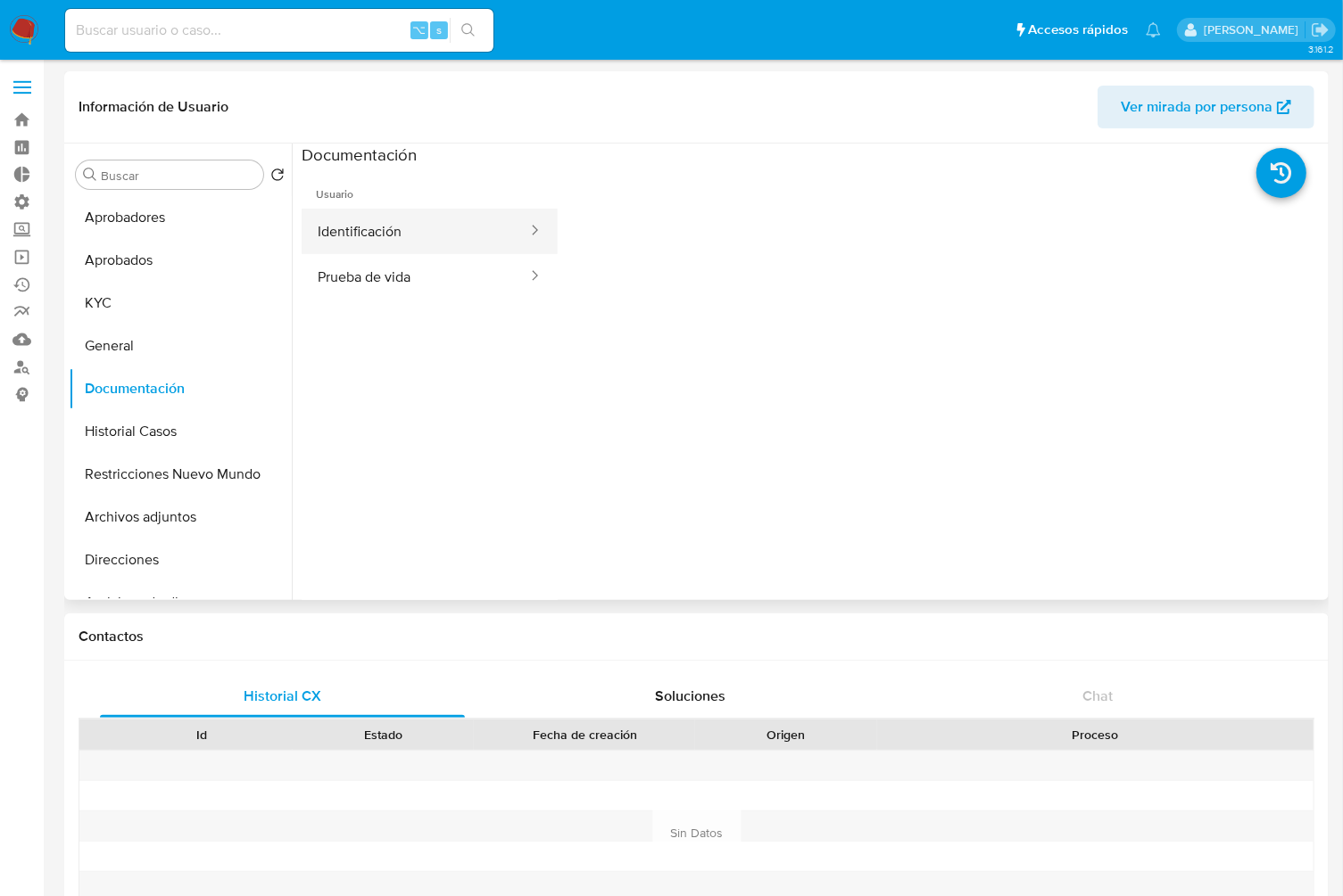
click at [435, 229] on button "Identificación" at bounding box center [415, 231] width 228 height 46
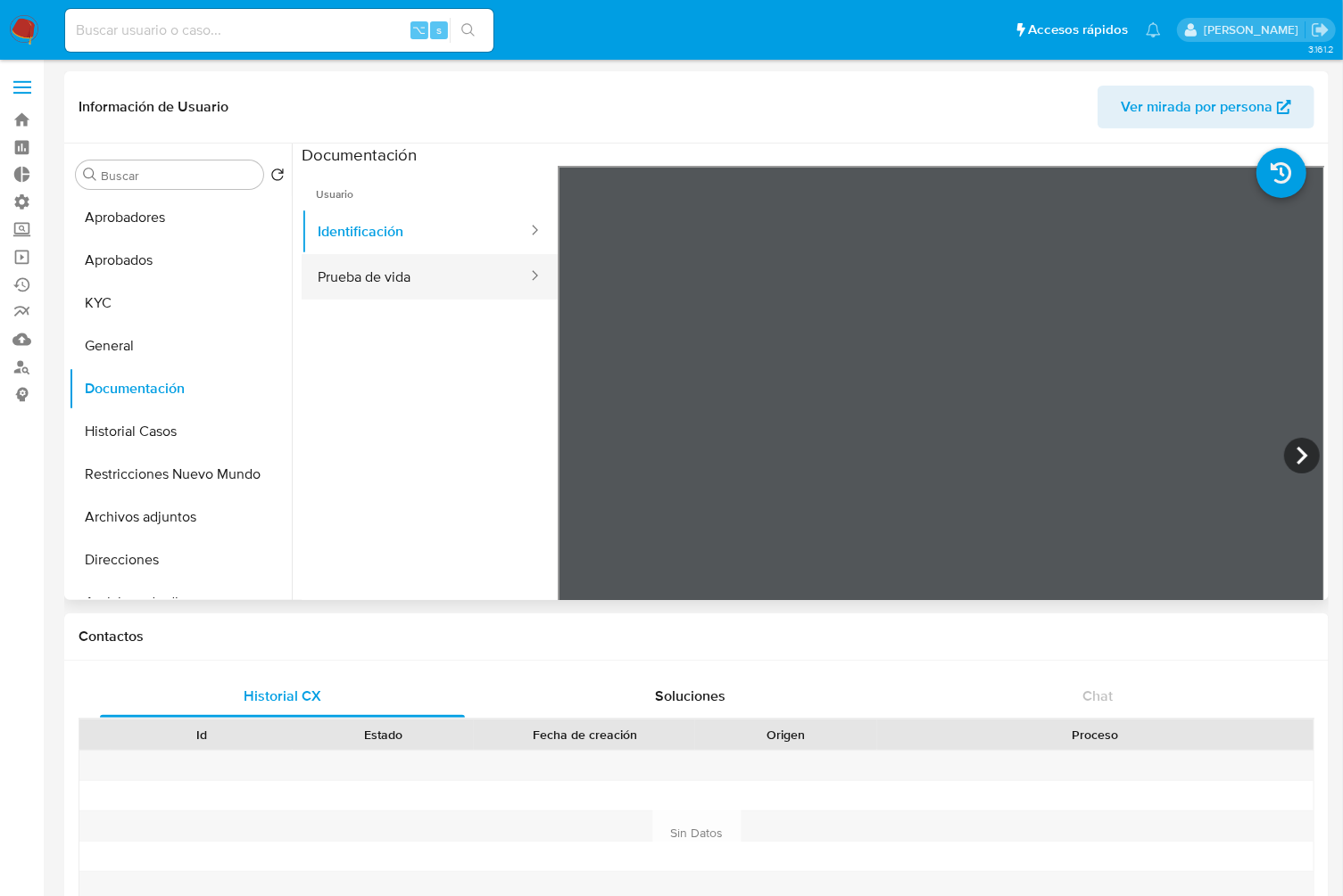
click at [438, 279] on button "Prueba de vida" at bounding box center [415, 277] width 228 height 46
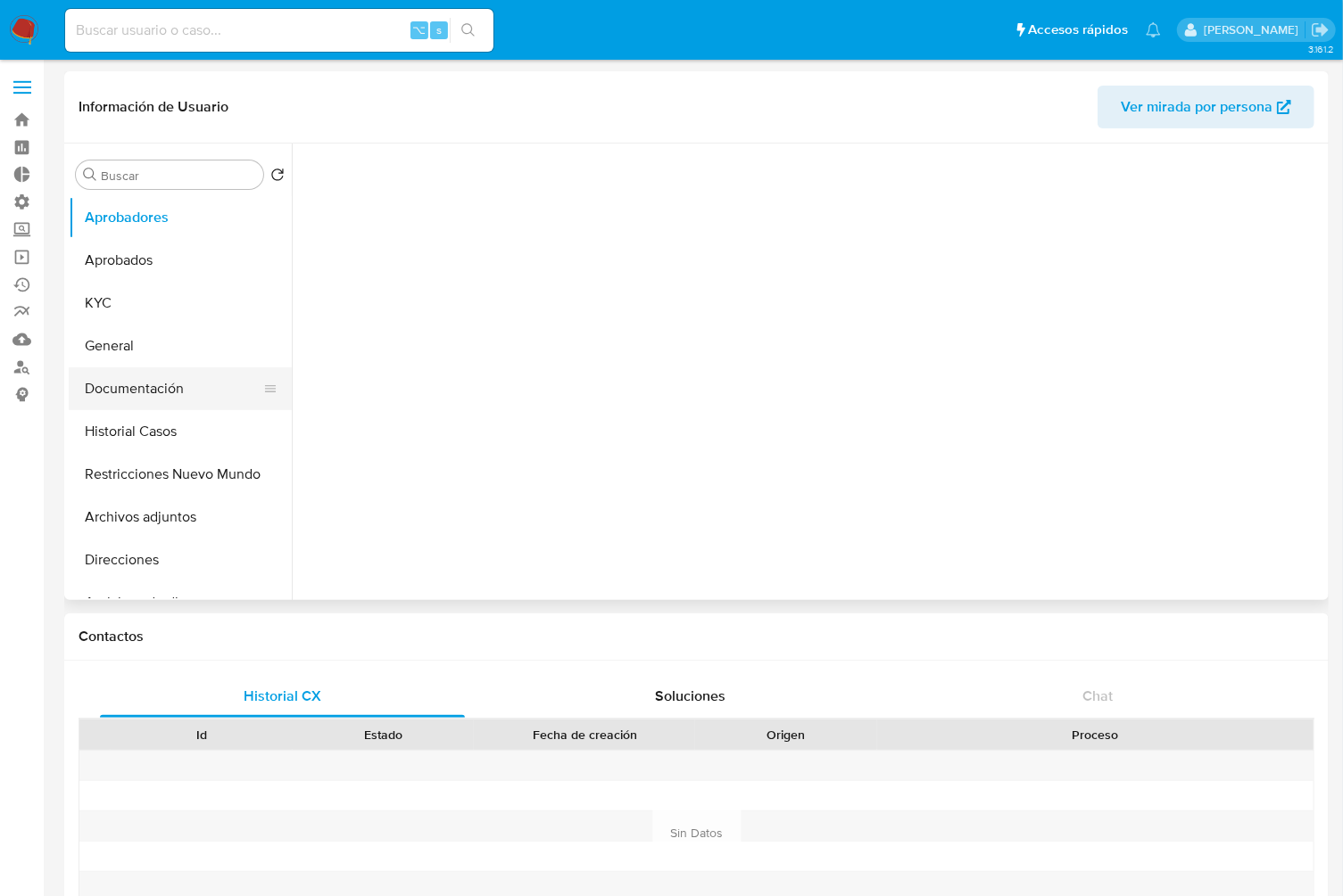
select select "10"
click at [147, 383] on button "Documentación" at bounding box center [173, 389] width 209 height 43
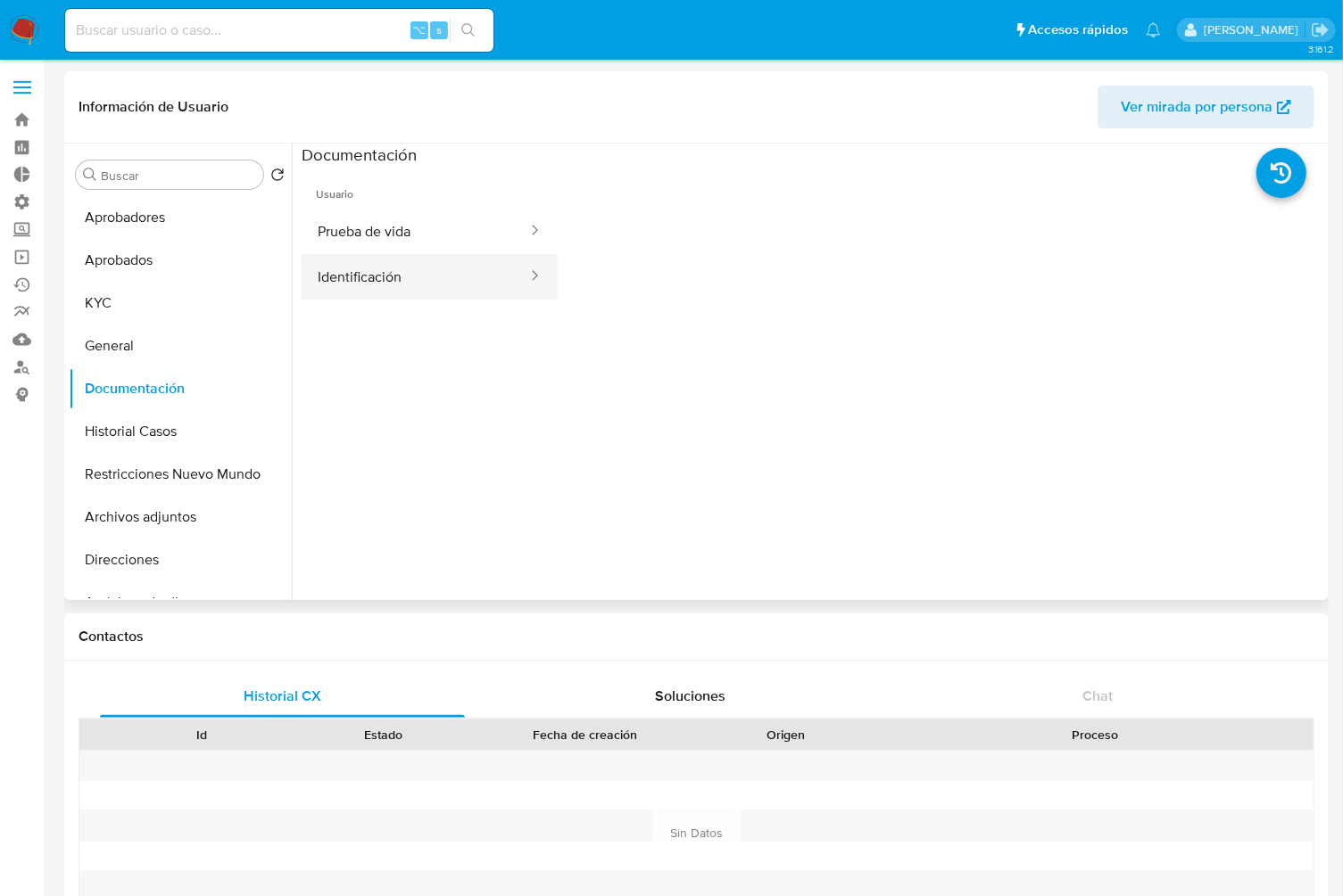
click at [485, 287] on button "Identificación" at bounding box center [415, 277] width 228 height 46
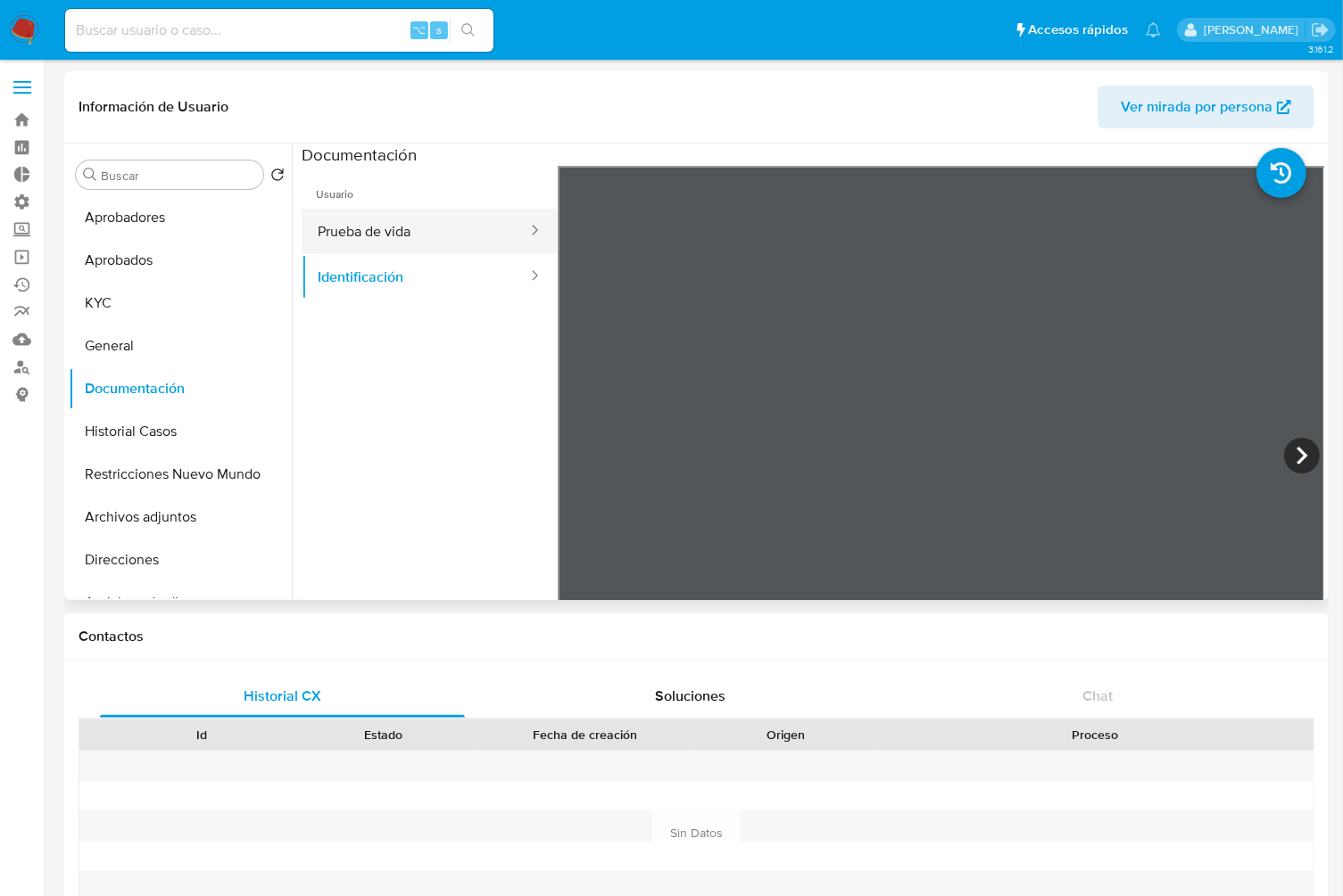
click at [429, 228] on button "Prueba de vida" at bounding box center [415, 231] width 228 height 46
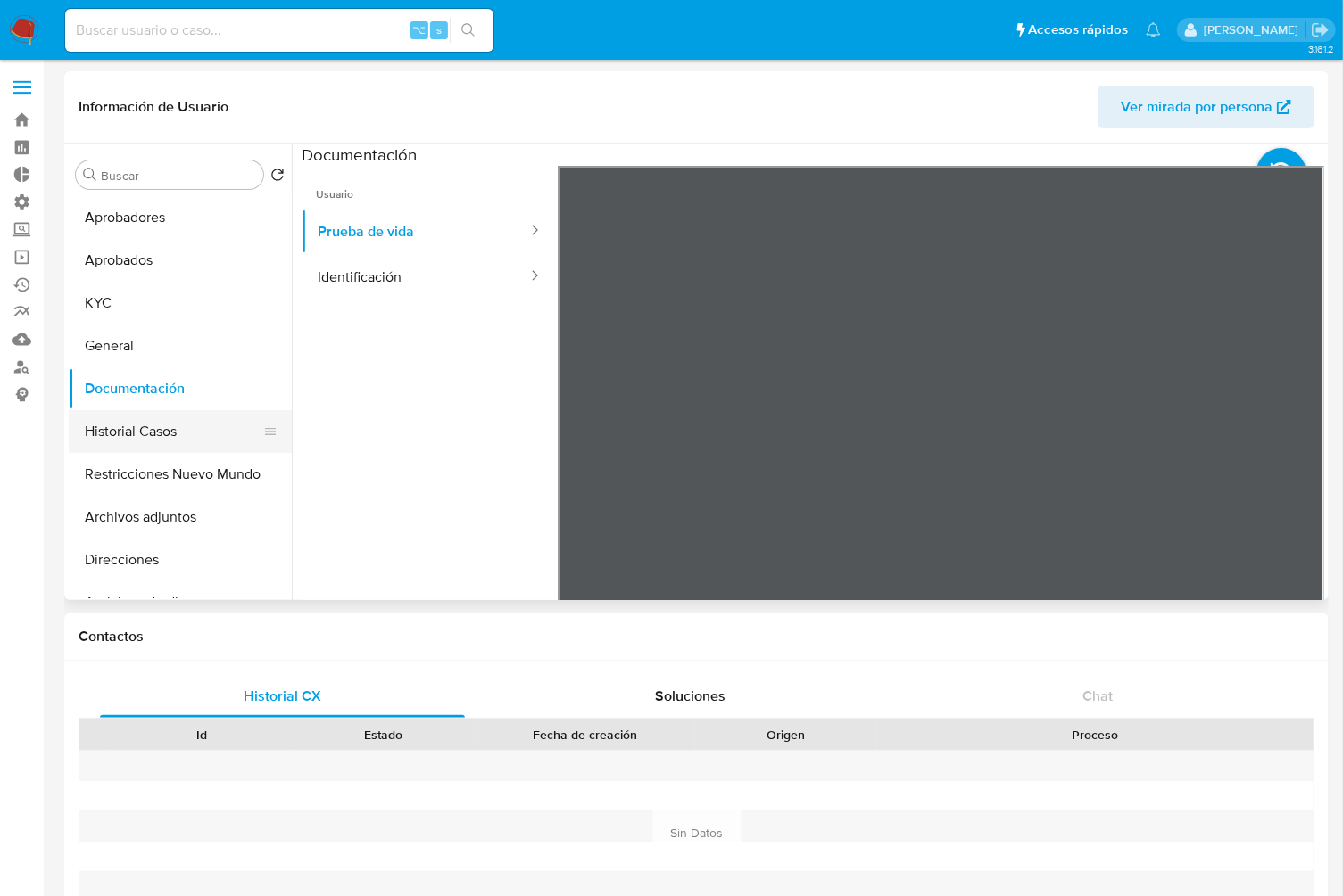
click at [176, 430] on button "Historial Casos" at bounding box center [173, 431] width 209 height 43
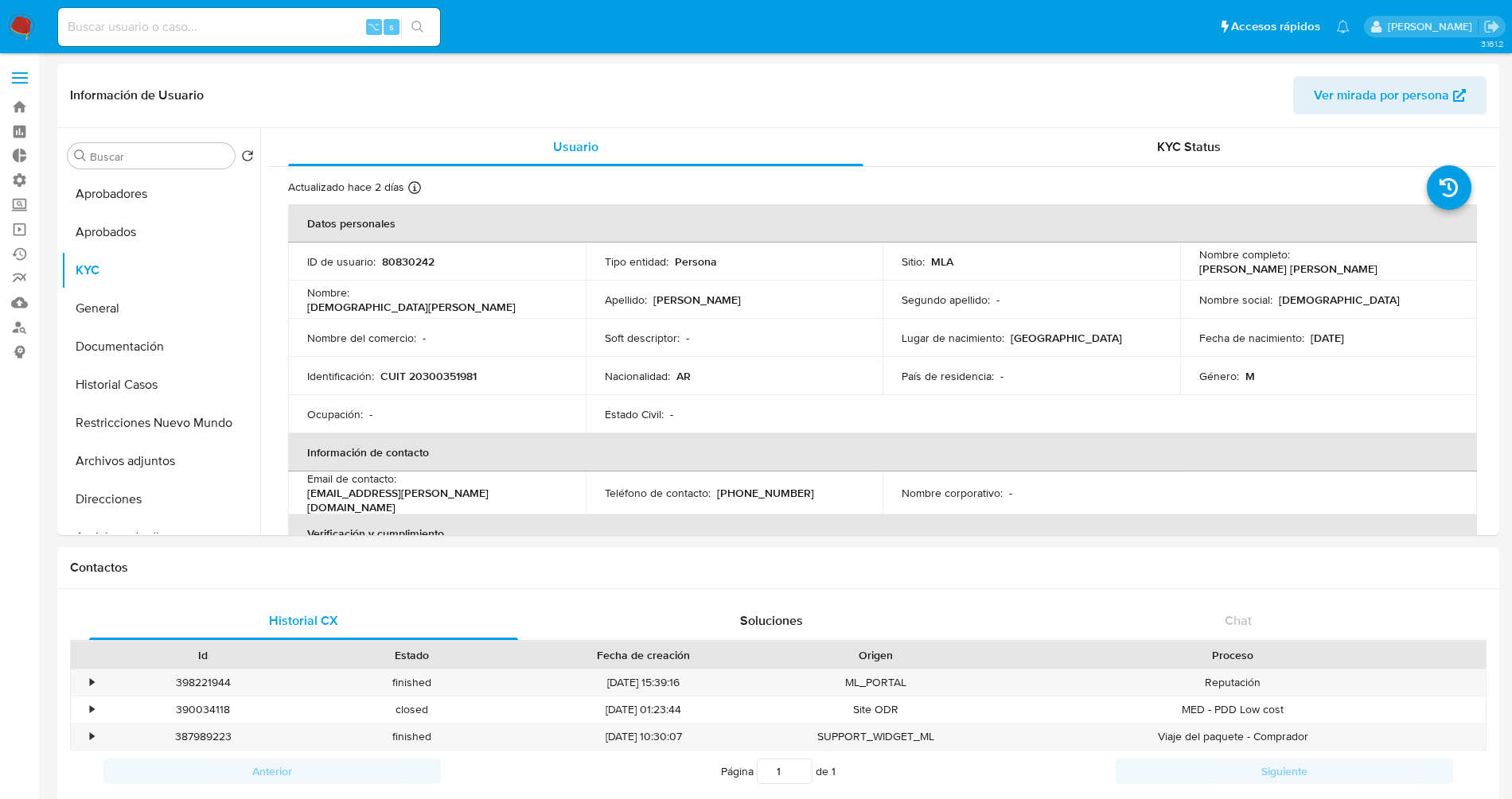
select select "10"
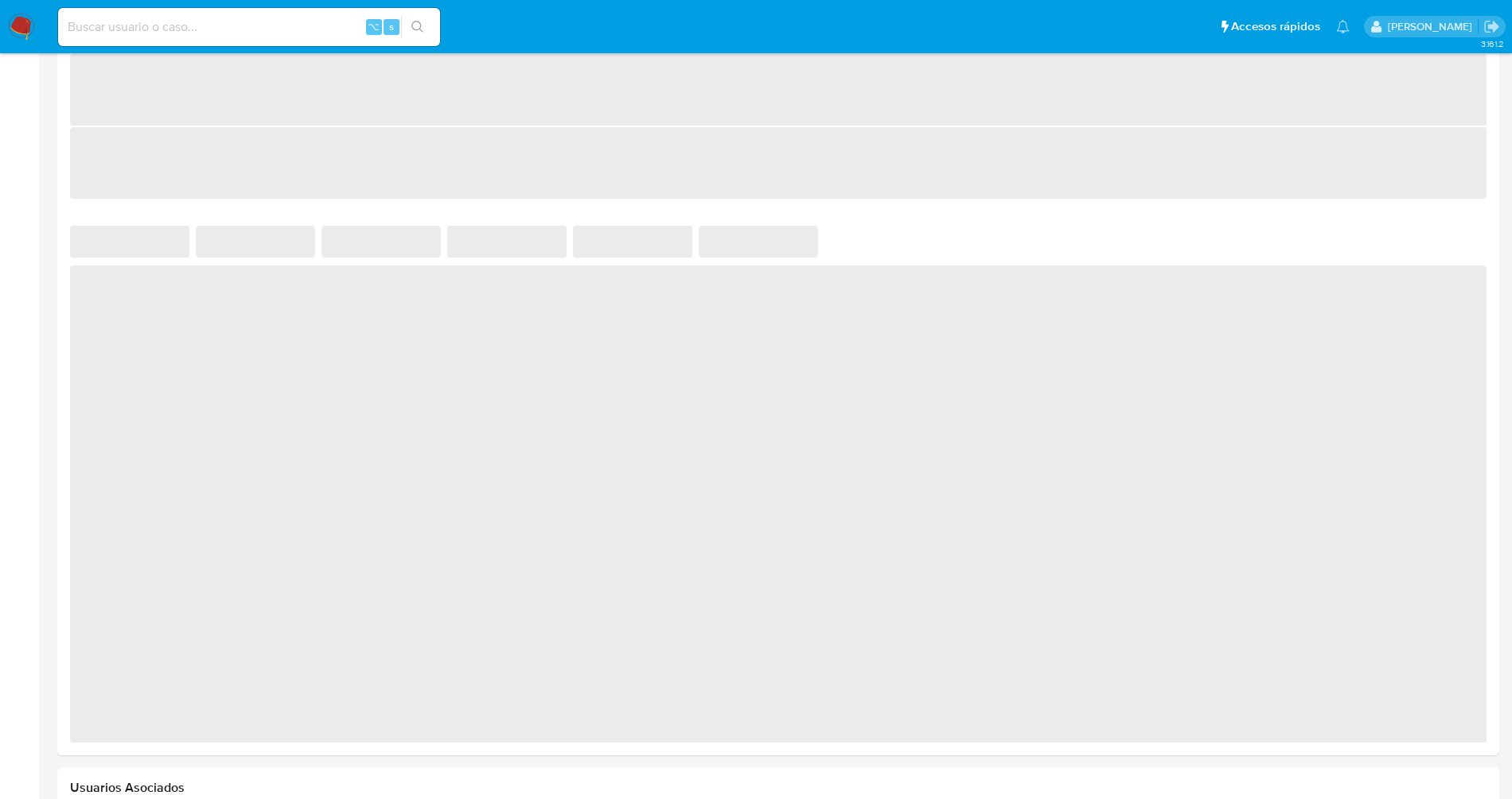
select select "10"
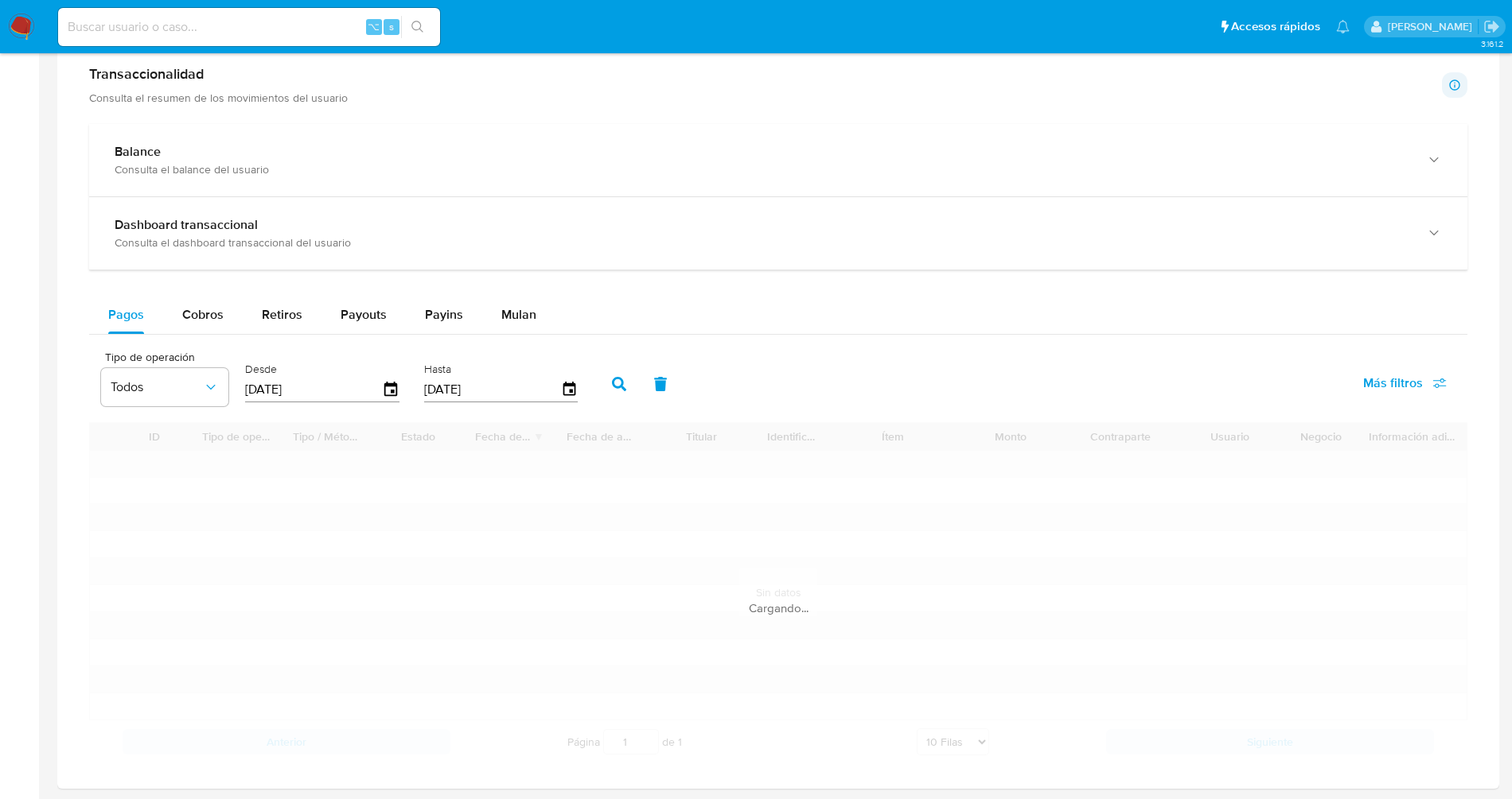
scroll to position [796, 0]
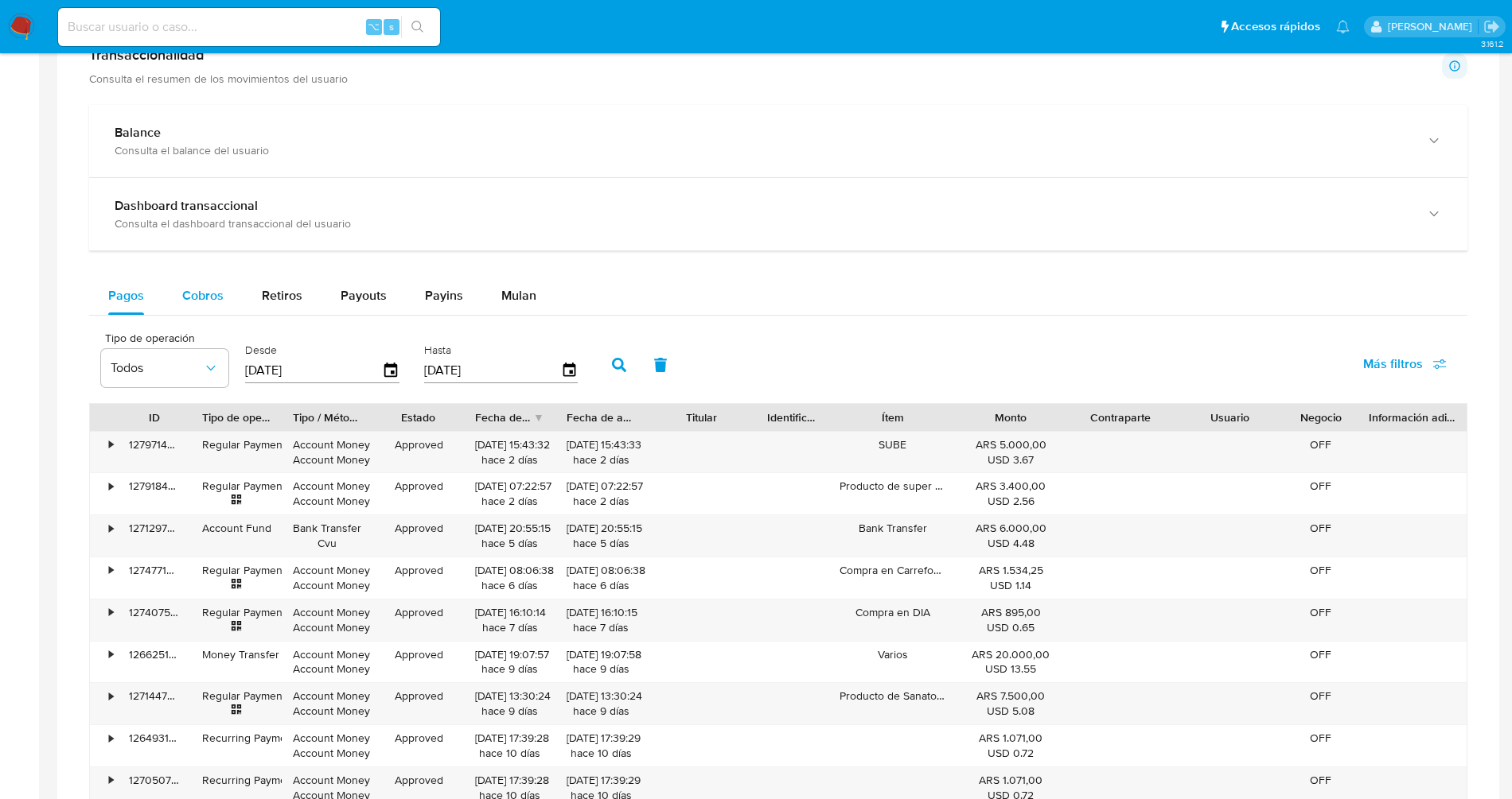
click at [192, 294] on span "Cobros" at bounding box center [203, 295] width 41 height 18
select select "10"
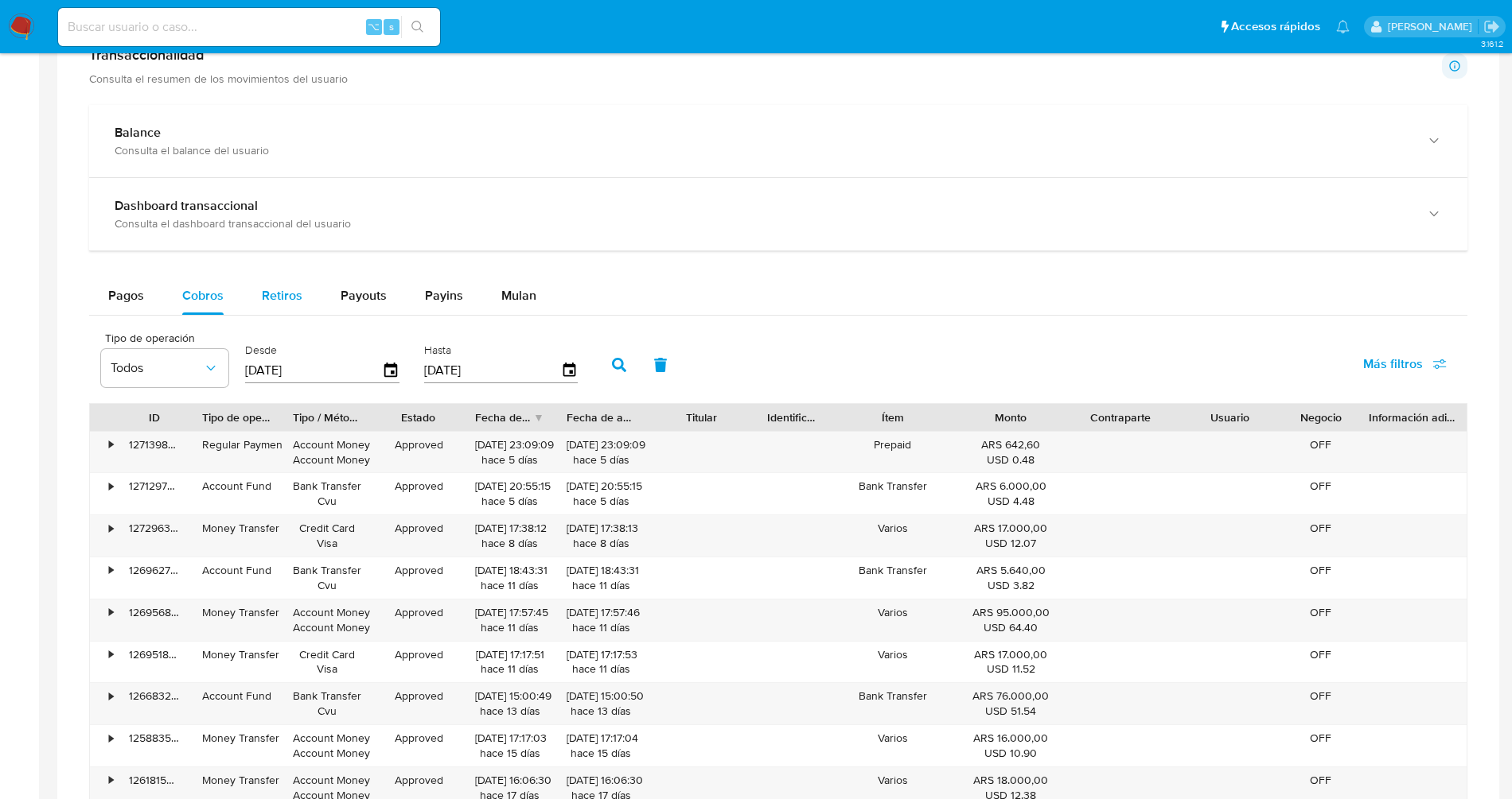
click at [289, 292] on span "Retiros" at bounding box center [281, 295] width 41 height 18
select select "10"
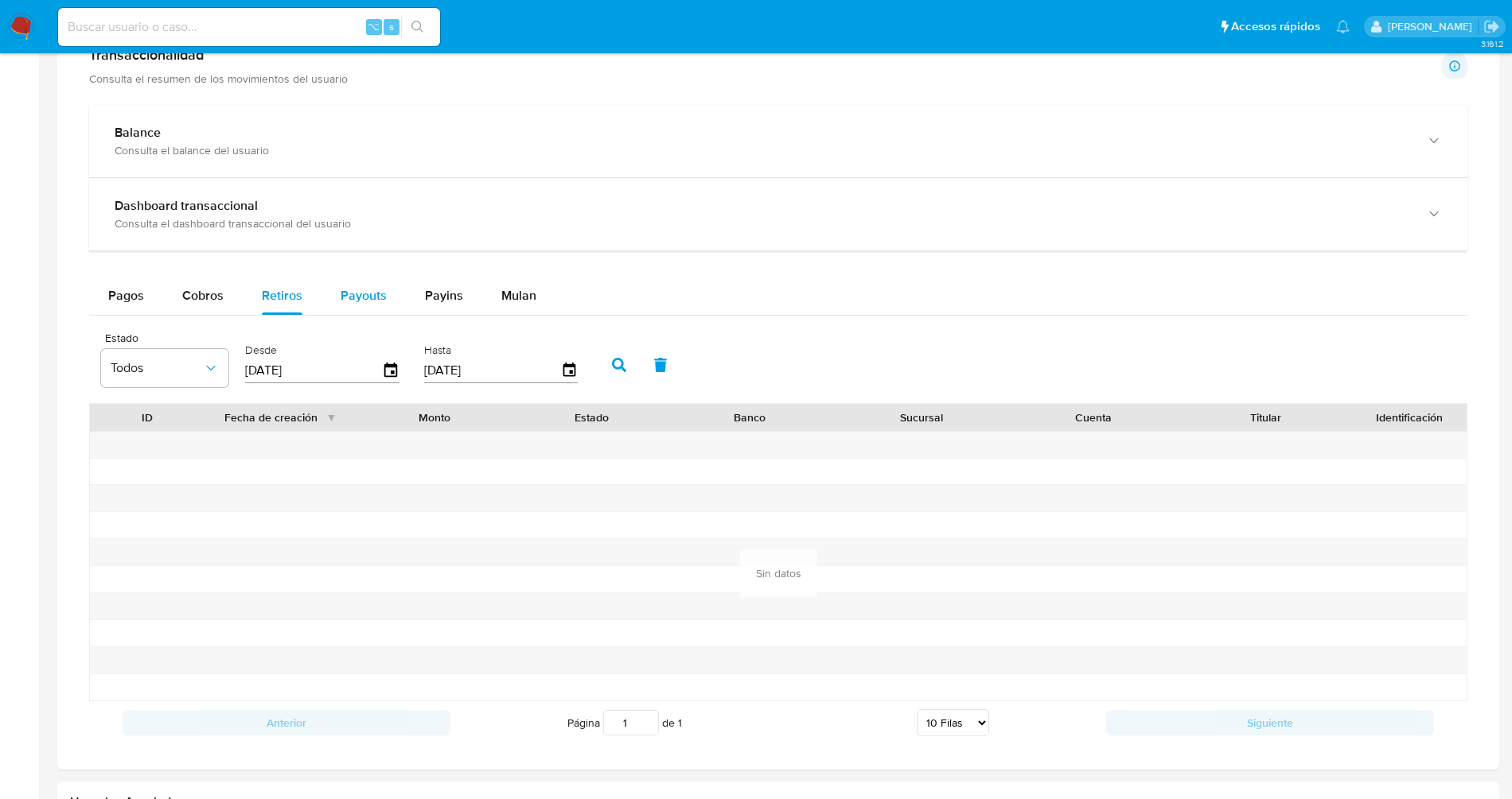
click at [346, 298] on span "Payouts" at bounding box center [363, 295] width 46 height 18
select select "10"
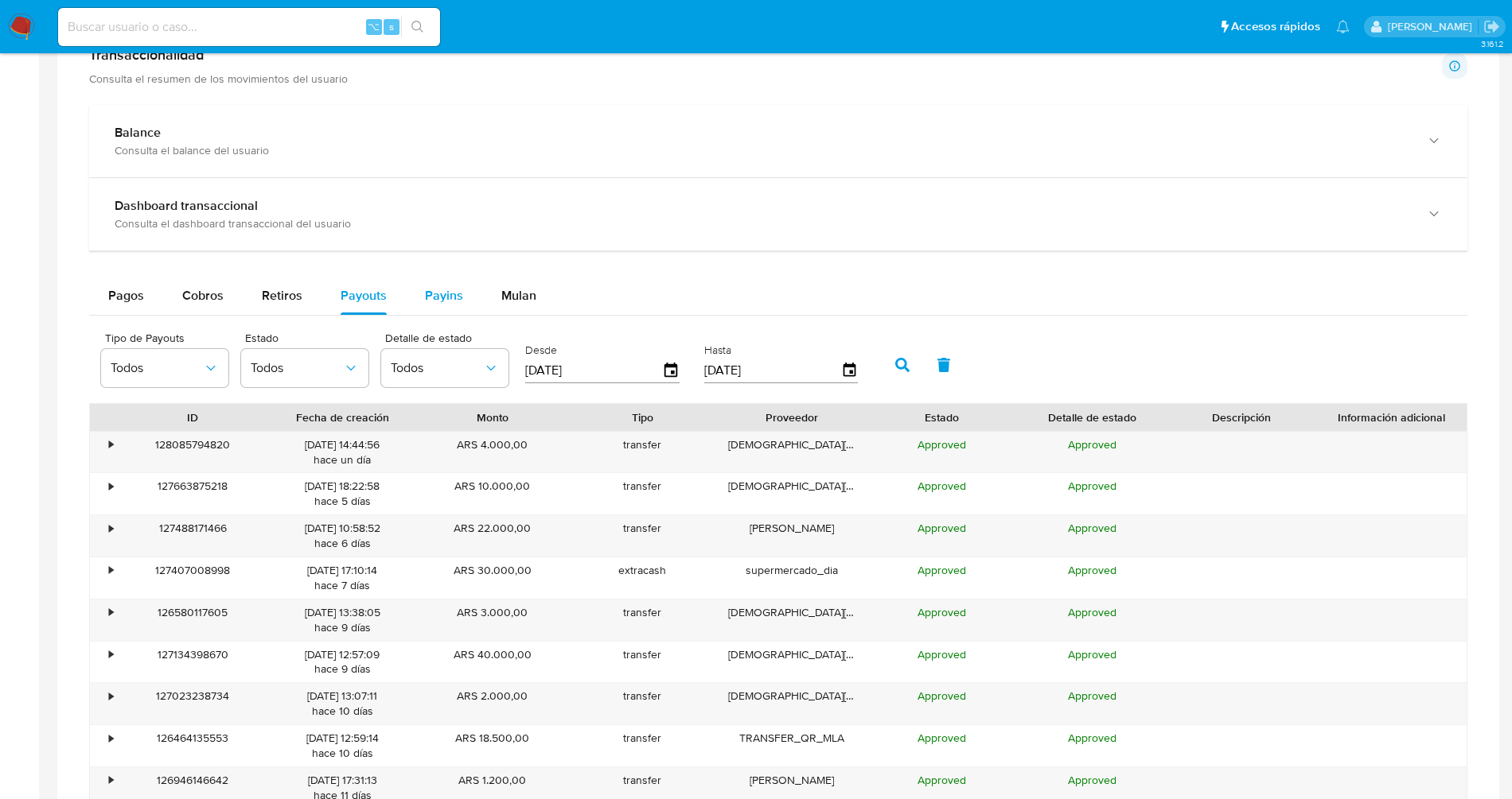
click at [425, 294] on span "Payins" at bounding box center [444, 295] width 38 height 18
select select "10"
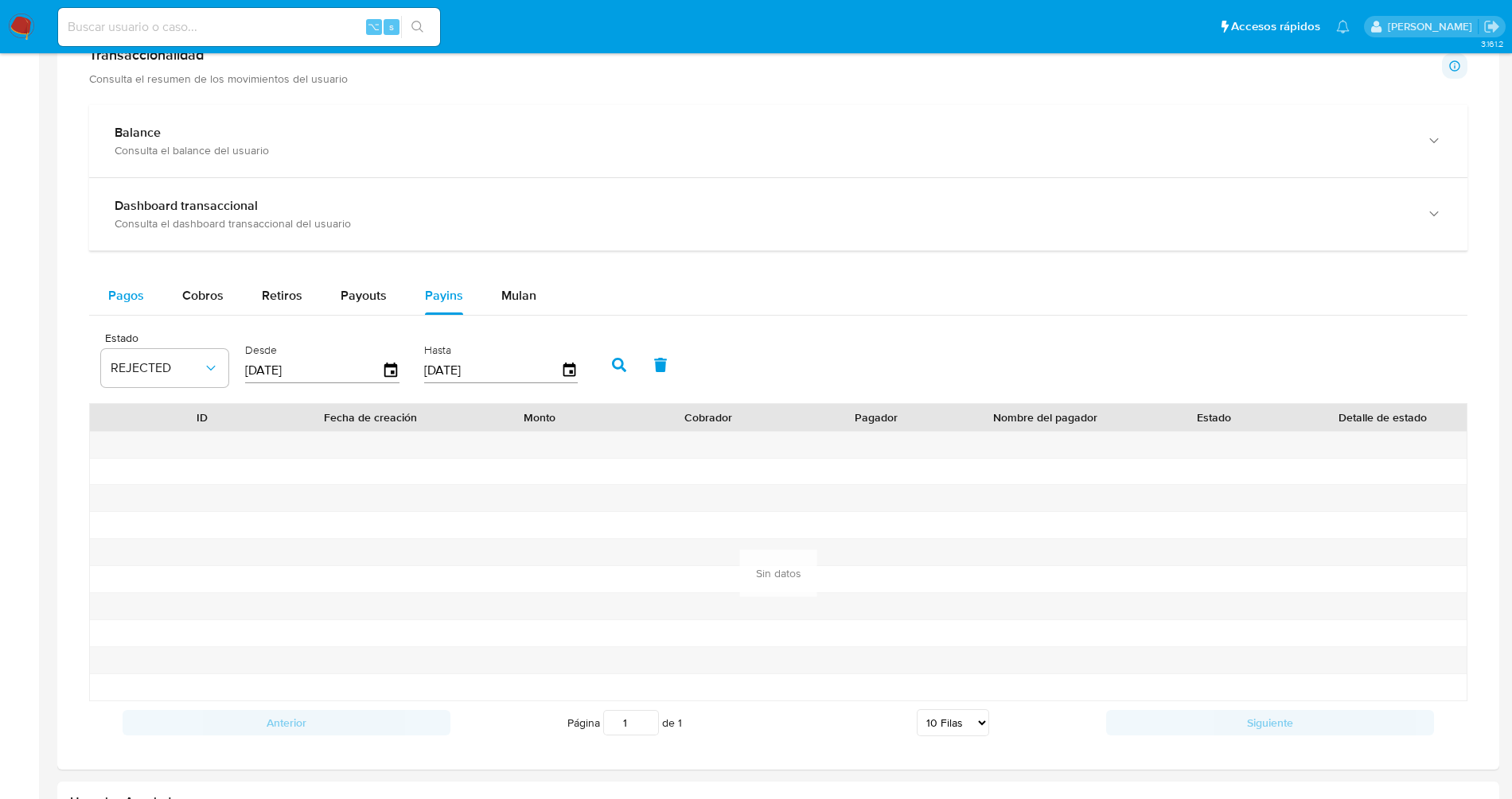
click at [136, 301] on span "Pagos" at bounding box center [126, 295] width 36 height 18
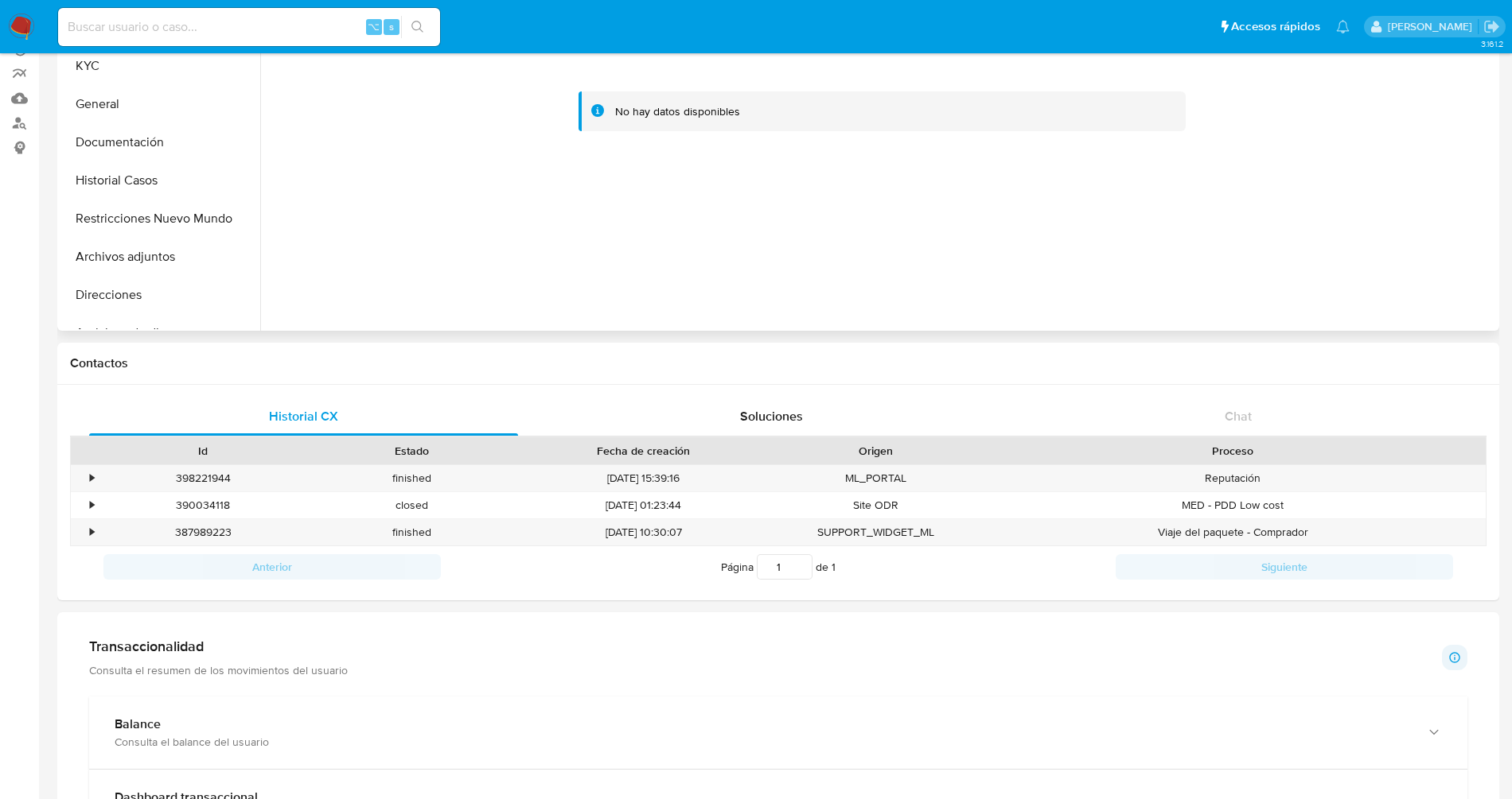
scroll to position [201, 0]
